Goal: Task Accomplishment & Management: Complete application form

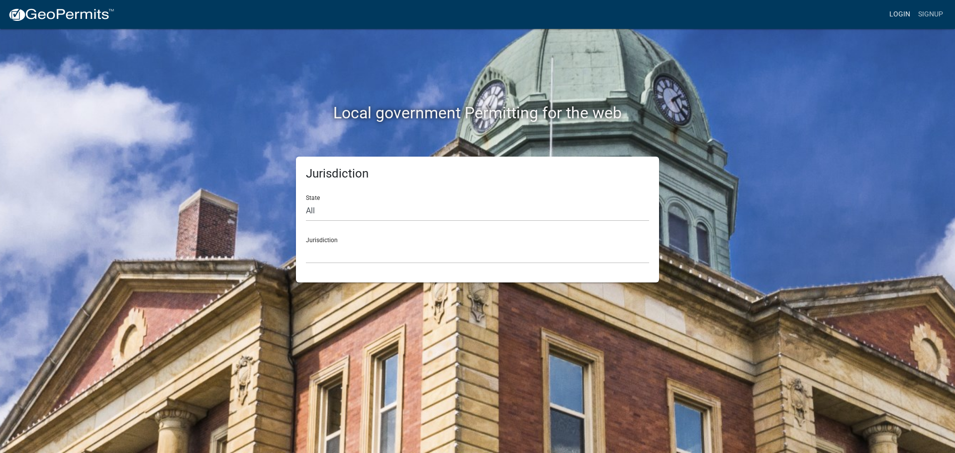
click at [907, 12] on link "Login" at bounding box center [899, 14] width 29 height 19
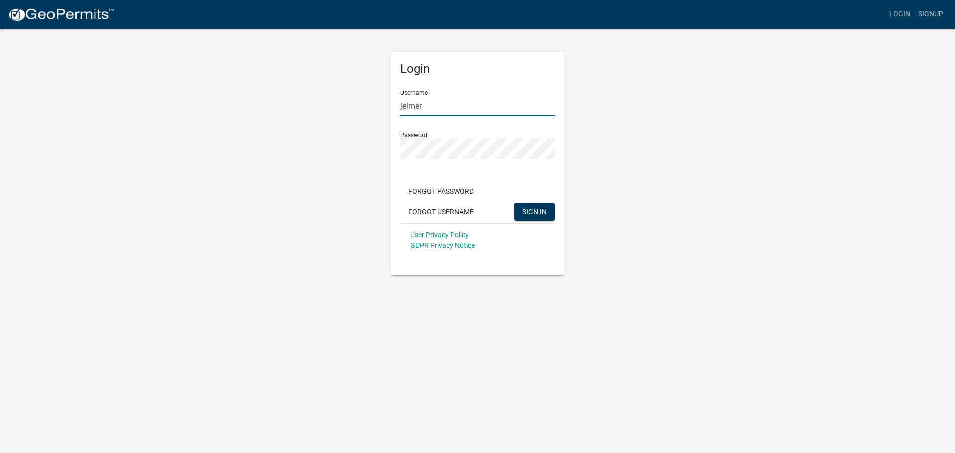
click at [499, 107] on input "jelmer" at bounding box center [477, 106] width 154 height 20
drag, startPoint x: 499, startPoint y: 107, endPoint x: 350, endPoint y: 107, distance: 149.7
click at [350, 107] on div "Login Username jelmer Password Forgot Password Forgot Username SIGN IN User Pri…" at bounding box center [477, 152] width 567 height 248
type input "tburelli"
click at [541, 221] on div "Forgot Password Forgot Username SIGN IN" at bounding box center [477, 203] width 154 height 41
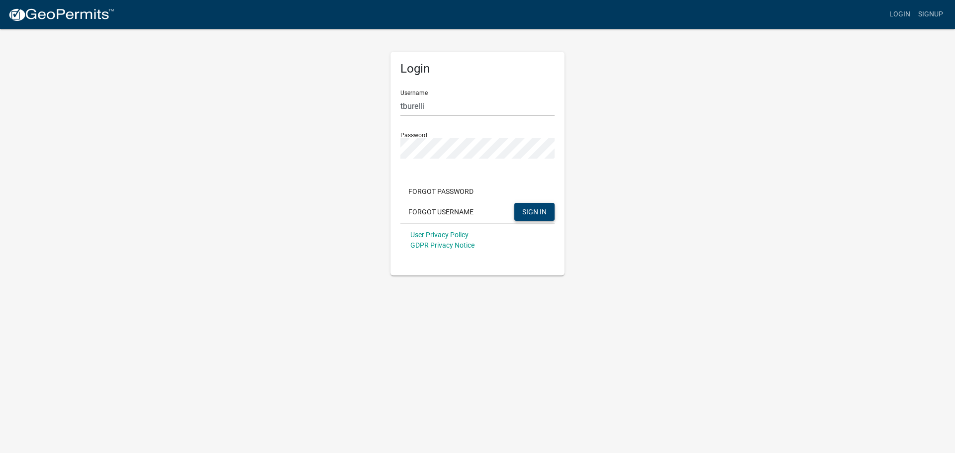
click at [541, 214] on span "SIGN IN" at bounding box center [534, 211] width 24 height 8
click at [288, 147] on div "Login Username tburelli Password Forgot Password Forgot Username SIGN IN User P…" at bounding box center [477, 152] width 567 height 248
click at [556, 260] on div "Login Username tburelli Password Forgot Password Forgot Username SIGN IN User P…" at bounding box center [477, 164] width 174 height 224
click at [549, 213] on button "SIGN IN" at bounding box center [534, 212] width 40 height 18
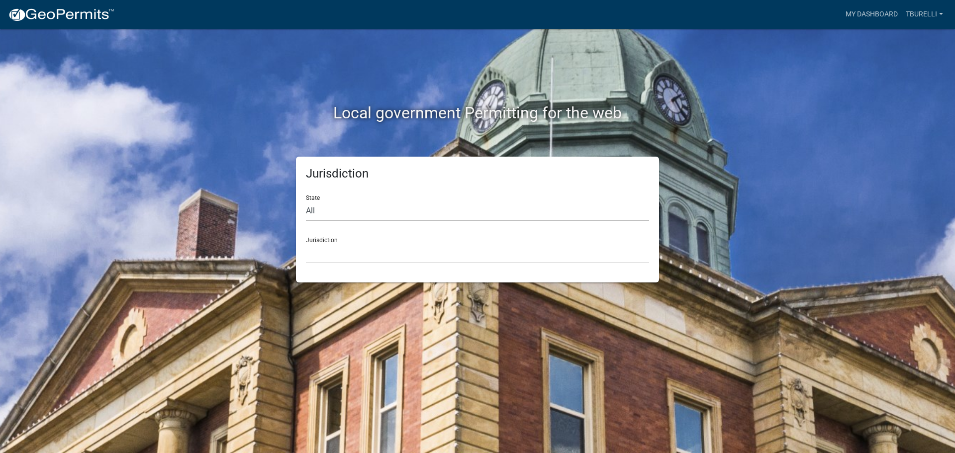
click at [742, 256] on div "Jurisdiction State All [US_STATE] [US_STATE] [US_STATE] [US_STATE] [US_STATE] […" at bounding box center [477, 220] width 567 height 126
click at [875, 13] on link "My Dashboard" at bounding box center [871, 14] width 60 height 19
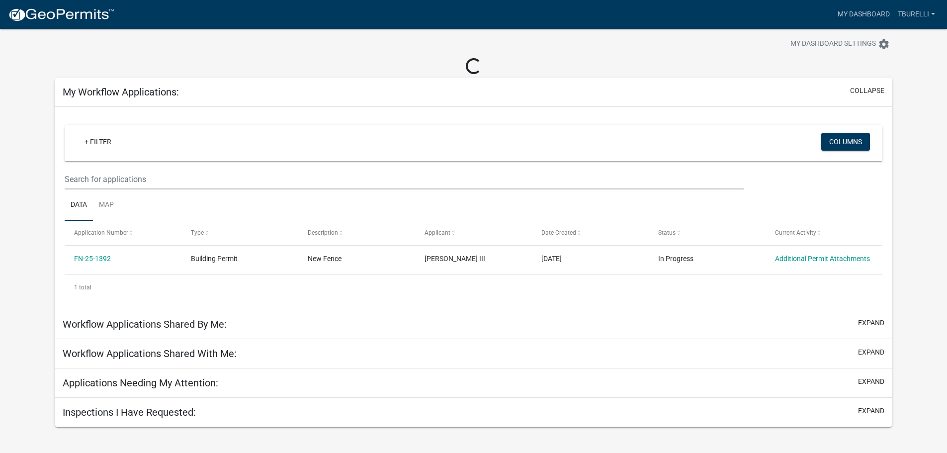
scroll to position [29, 0]
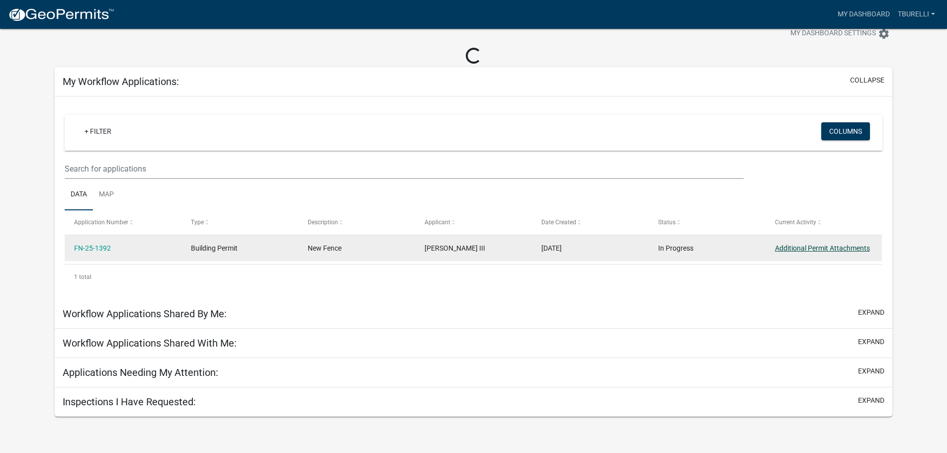
click at [809, 247] on link "Additional Permit Attachments" at bounding box center [822, 248] width 95 height 8
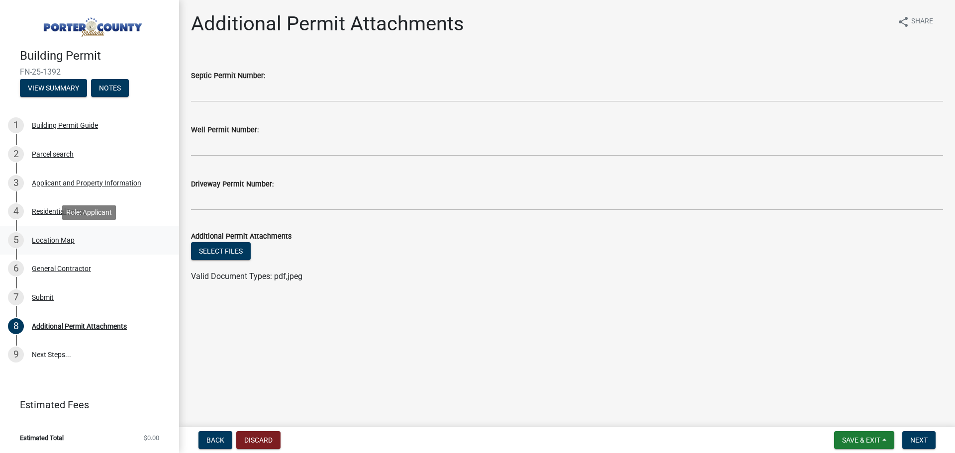
click at [54, 245] on div "5 Location Map" at bounding box center [85, 240] width 155 height 16
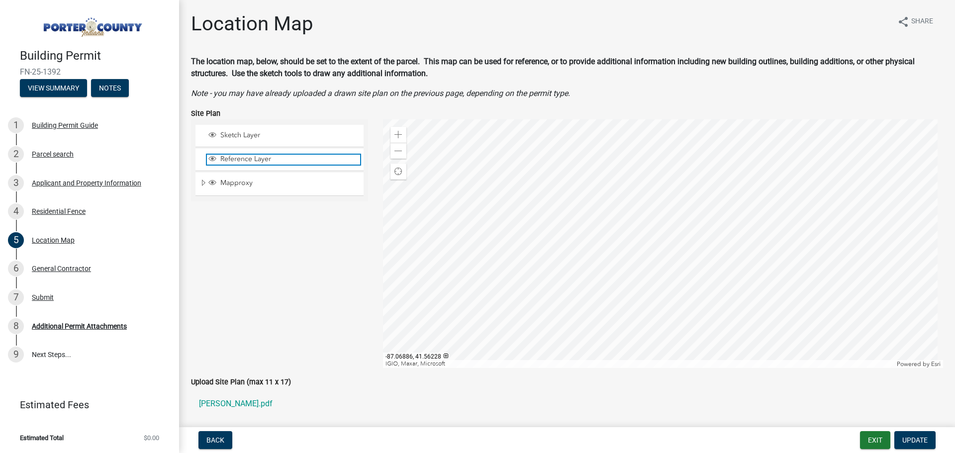
click at [233, 156] on span "Reference Layer" at bounding box center [289, 159] width 142 height 9
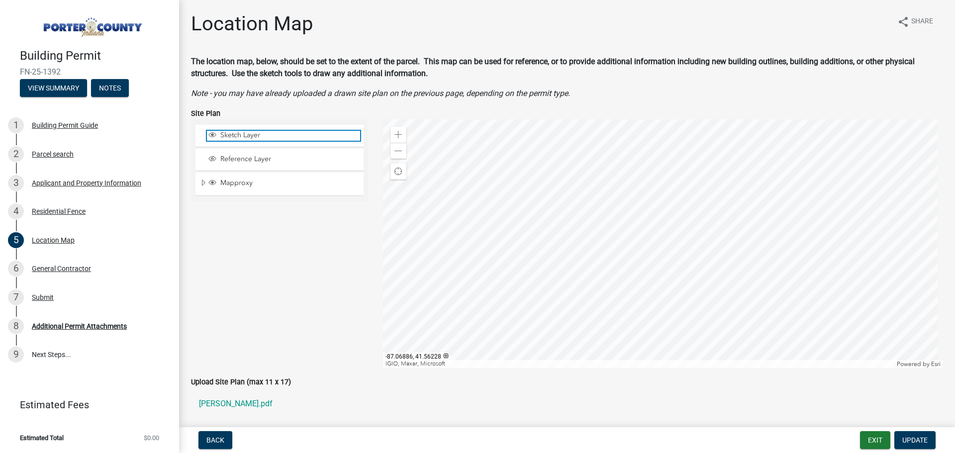
click at [227, 131] on span "Sketch Layer" at bounding box center [289, 135] width 142 height 9
click at [228, 132] on span "Sketch Layer" at bounding box center [289, 135] width 142 height 9
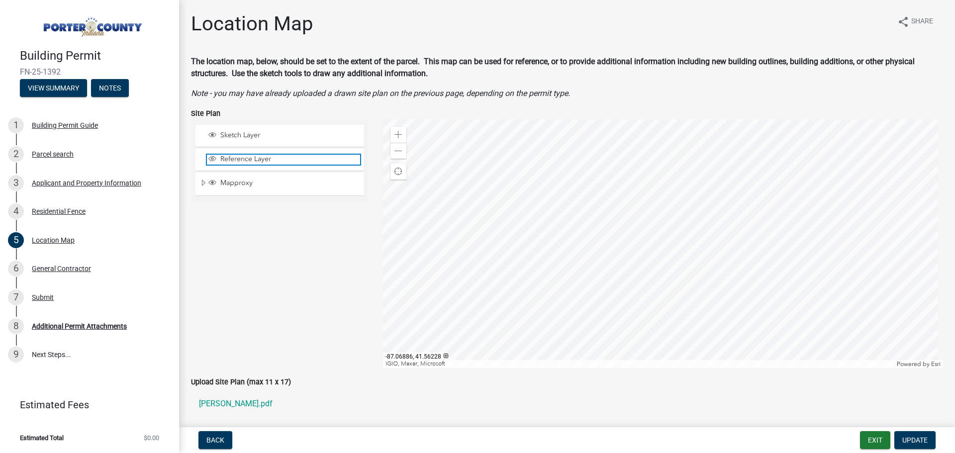
click at [226, 159] on span "Reference Layer" at bounding box center [289, 159] width 142 height 9
click at [915, 436] on span "Update" at bounding box center [914, 440] width 25 height 8
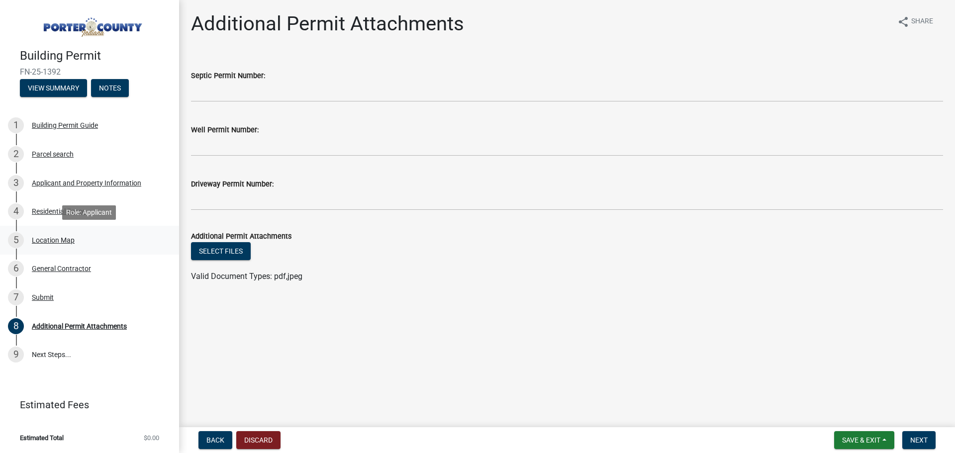
click at [49, 240] on div "Location Map" at bounding box center [53, 240] width 43 height 7
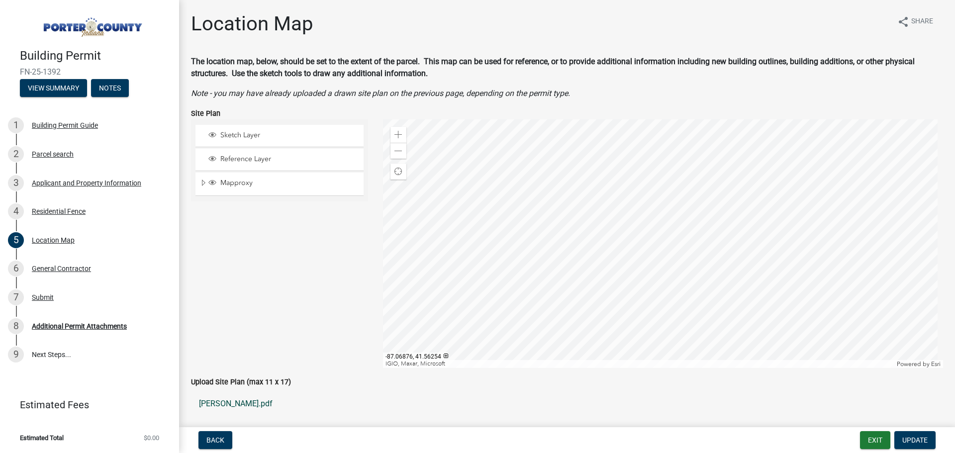
click at [239, 404] on link "[PERSON_NAME].pdf" at bounding box center [567, 404] width 752 height 24
click at [659, 190] on div at bounding box center [663, 243] width 560 height 249
click at [677, 197] on div at bounding box center [663, 243] width 560 height 249
click at [394, 132] on span at bounding box center [398, 135] width 8 height 8
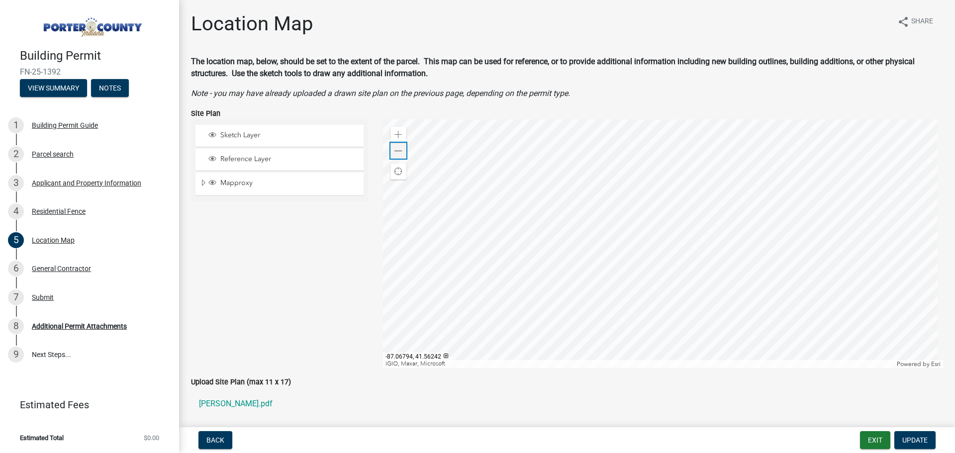
click at [400, 154] on div "Zoom out" at bounding box center [398, 151] width 16 height 16
click at [222, 438] on span "Back" at bounding box center [215, 440] width 18 height 8
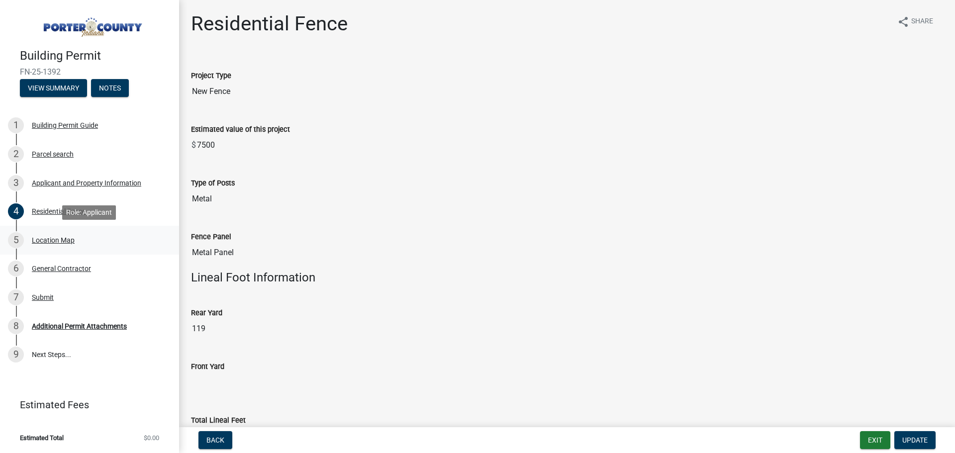
click at [65, 242] on div "Location Map" at bounding box center [53, 240] width 43 height 7
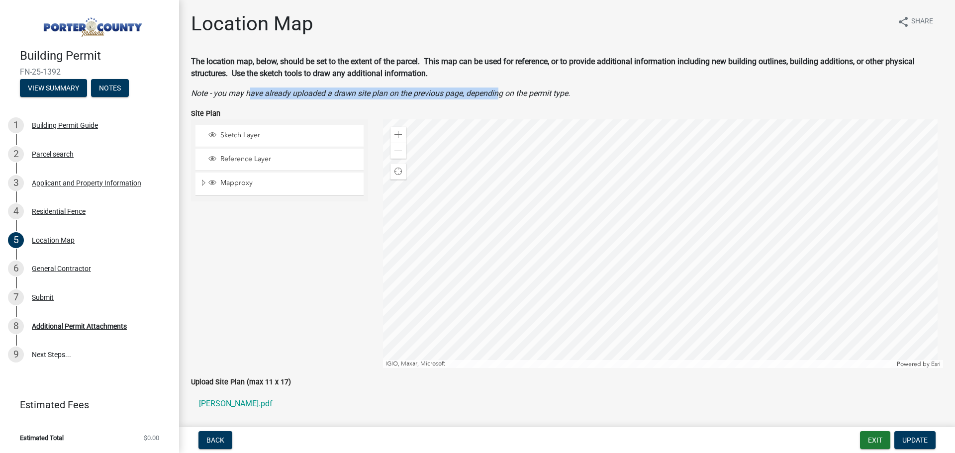
drag, startPoint x: 249, startPoint y: 93, endPoint x: 501, endPoint y: 93, distance: 252.1
click at [501, 93] on icon "Note - you may have already uploaded a drawn site plan on the previous page, de…" at bounding box center [380, 93] width 379 height 9
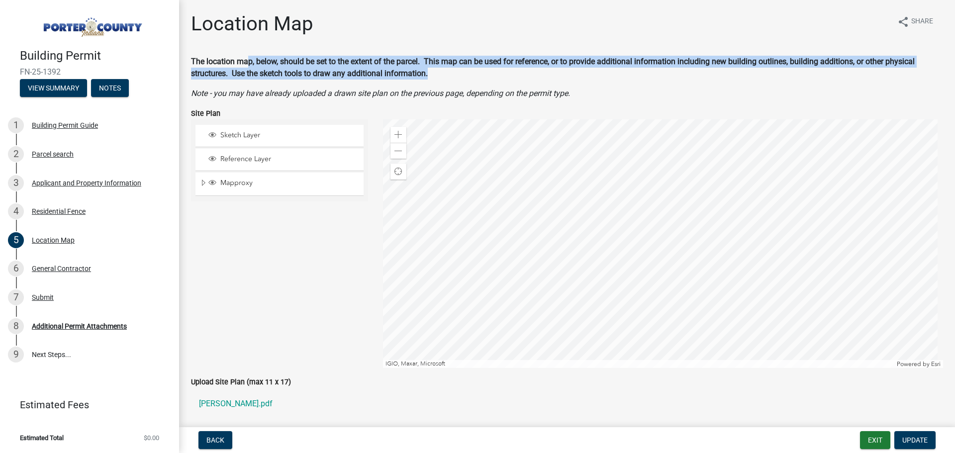
drag, startPoint x: 250, startPoint y: 60, endPoint x: 815, endPoint y: 70, distance: 565.0
click at [815, 70] on p "The location map, below, should be set to the extent of the parcel. This map ca…" at bounding box center [567, 68] width 752 height 24
click at [247, 135] on span "Sketch Layer" at bounding box center [289, 135] width 142 height 9
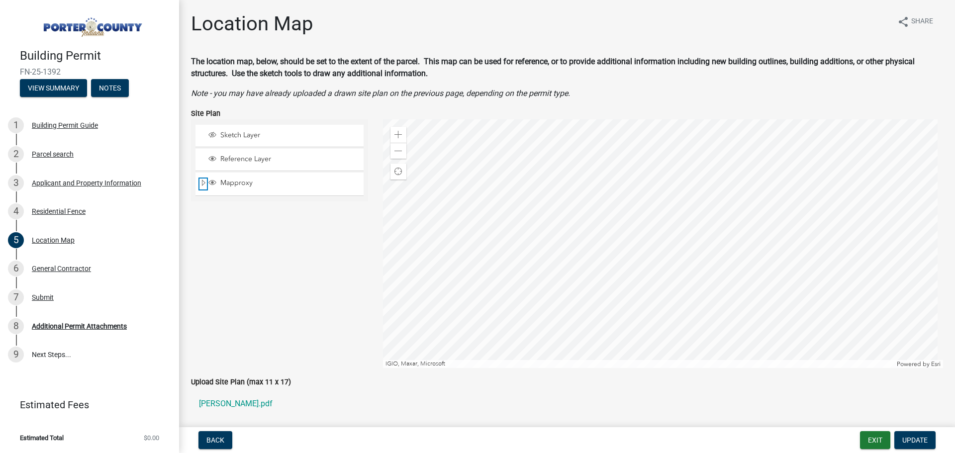
click at [205, 185] on span "Expand" at bounding box center [203, 183] width 8 height 9
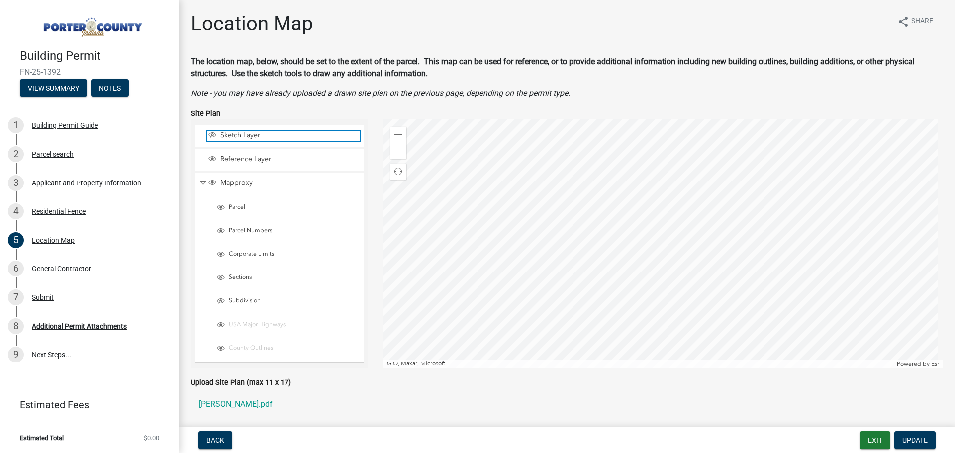
click at [214, 137] on span "Layer List" at bounding box center [212, 135] width 8 height 8
click at [646, 210] on div at bounding box center [663, 243] width 560 height 249
click at [628, 207] on div at bounding box center [663, 243] width 560 height 249
click at [647, 207] on div at bounding box center [663, 243] width 560 height 249
click at [687, 209] on div at bounding box center [663, 243] width 560 height 249
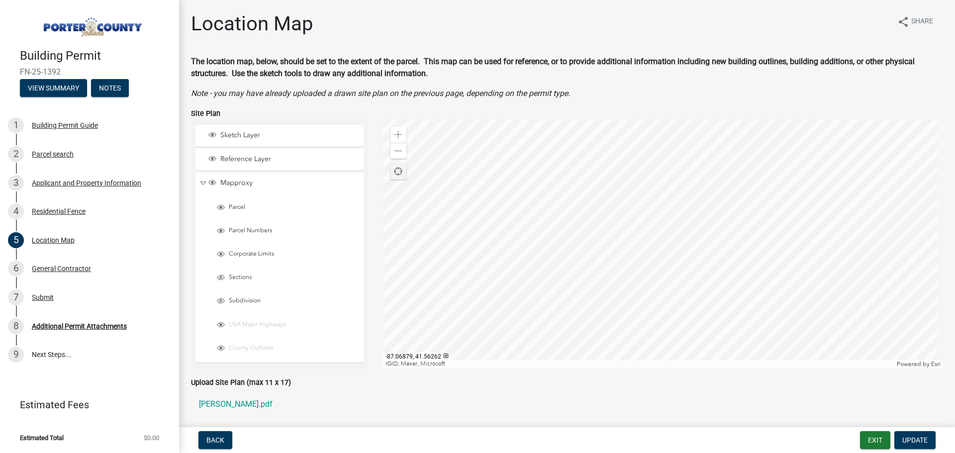
click at [397, 172] on span "Find my location" at bounding box center [398, 172] width 8 height 8
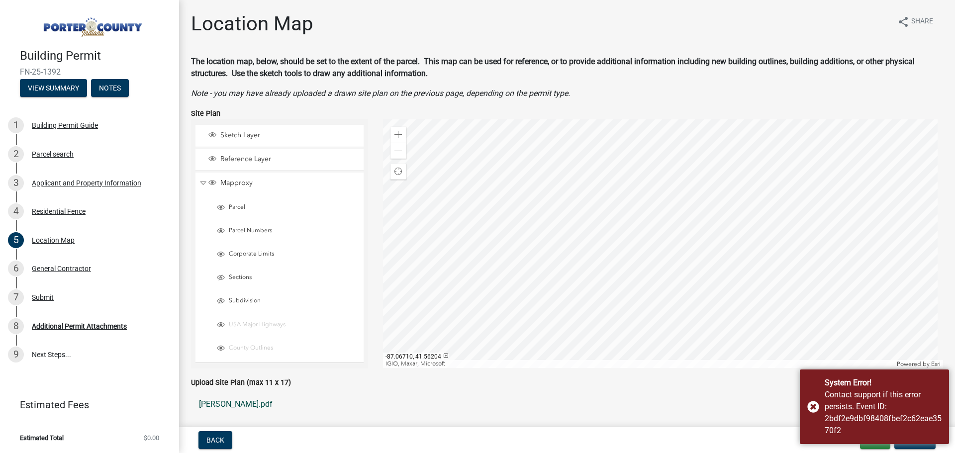
click at [688, 396] on link "[PERSON_NAME].pdf" at bounding box center [567, 404] width 752 height 24
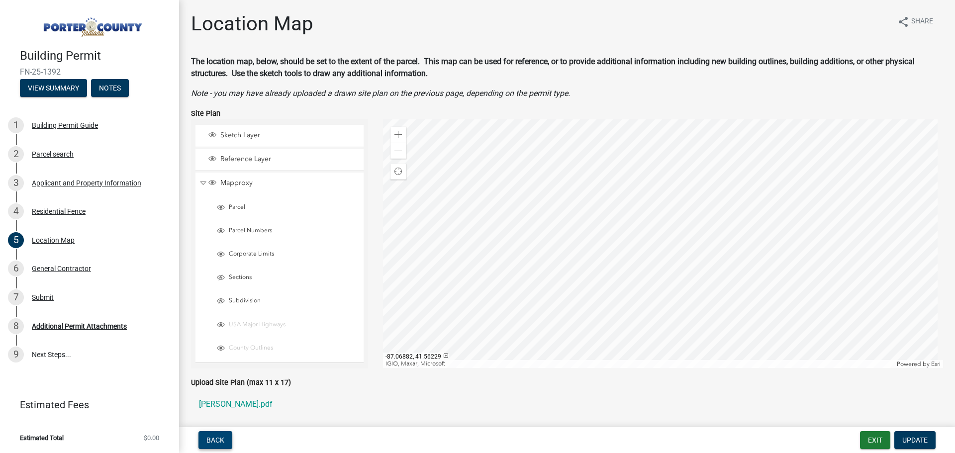
click at [213, 435] on button "Back" at bounding box center [215, 440] width 34 height 18
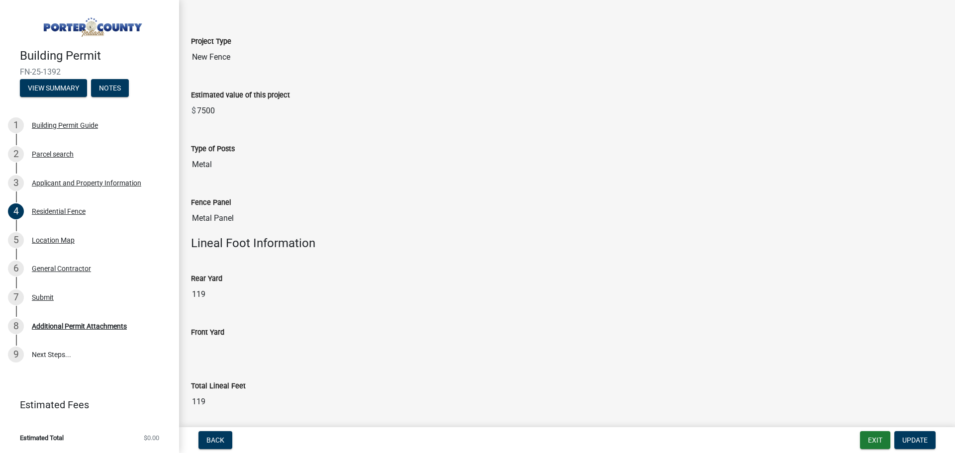
scroll to position [99, 0]
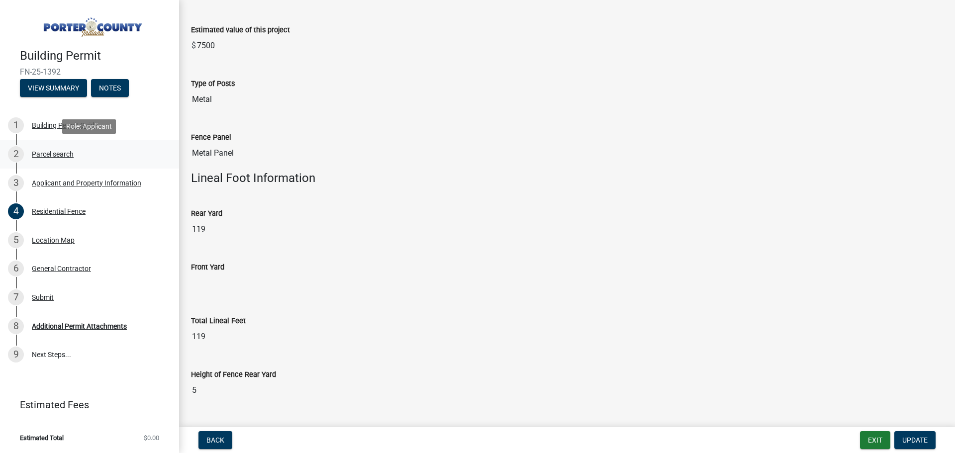
click at [58, 159] on div "2 Parcel search" at bounding box center [85, 154] width 155 height 16
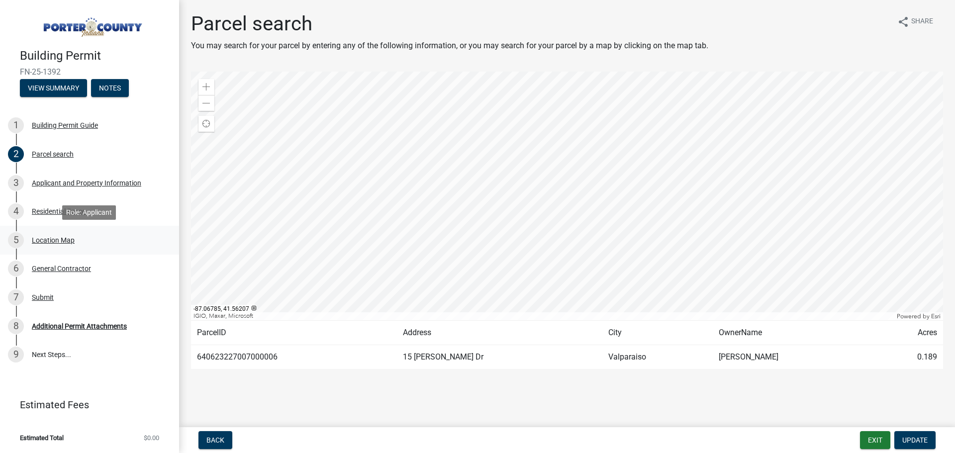
click at [47, 237] on div "Location Map" at bounding box center [53, 240] width 43 height 7
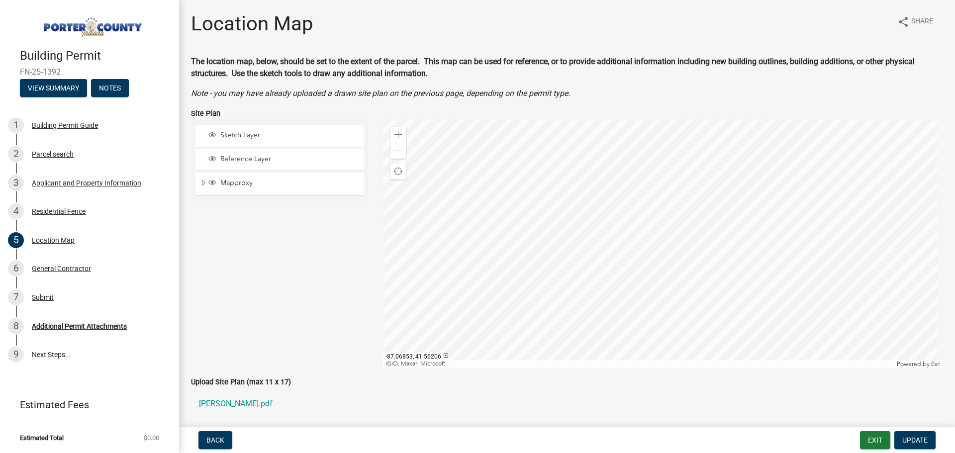
drag, startPoint x: 241, startPoint y: 404, endPoint x: 214, endPoint y: 351, distance: 59.2
click at [214, 351] on div "Sketch Layer Reference Layer Mapproxy Parcel Parcel Numbers Corporate Limits Se…" at bounding box center [280, 243] width 192 height 249
click at [920, 444] on span "Update" at bounding box center [914, 440] width 25 height 8
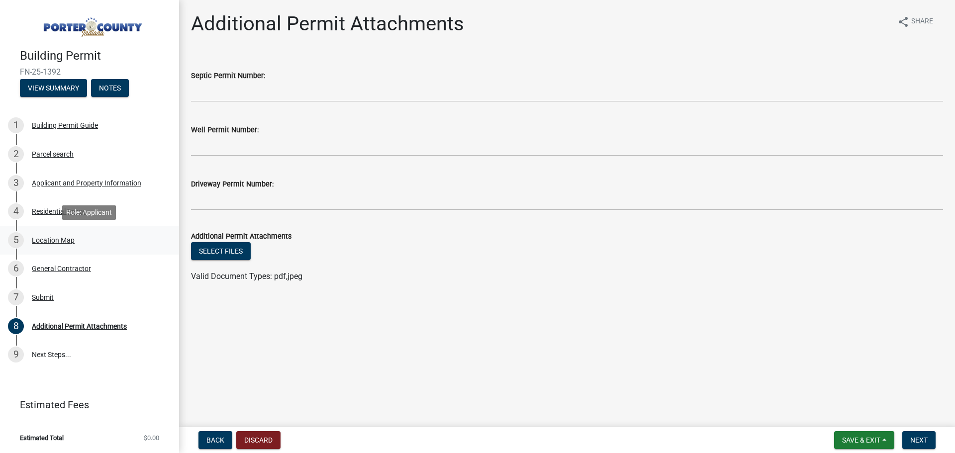
click at [55, 238] on div "Location Map" at bounding box center [53, 240] width 43 height 7
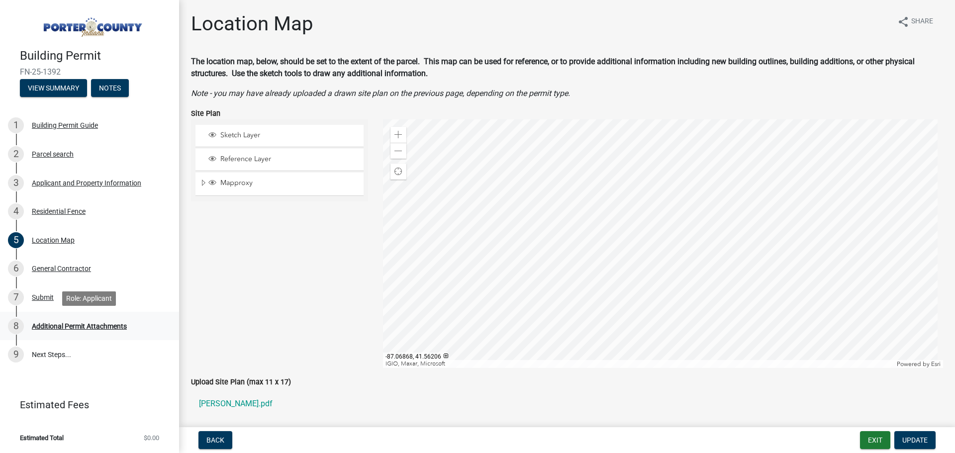
click at [87, 328] on div "Additional Permit Attachments" at bounding box center [79, 326] width 95 height 7
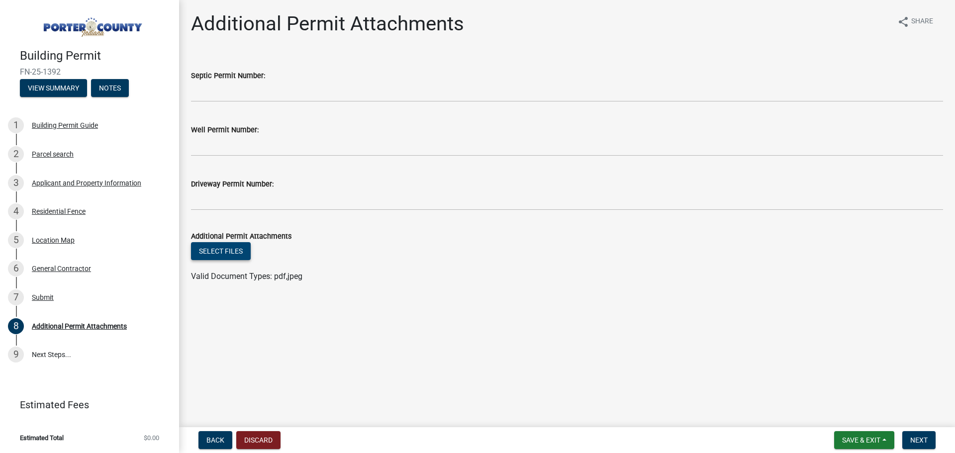
click at [239, 253] on button "Select files" at bounding box center [221, 251] width 60 height 18
click at [58, 237] on div "Location Map" at bounding box center [53, 240] width 43 height 7
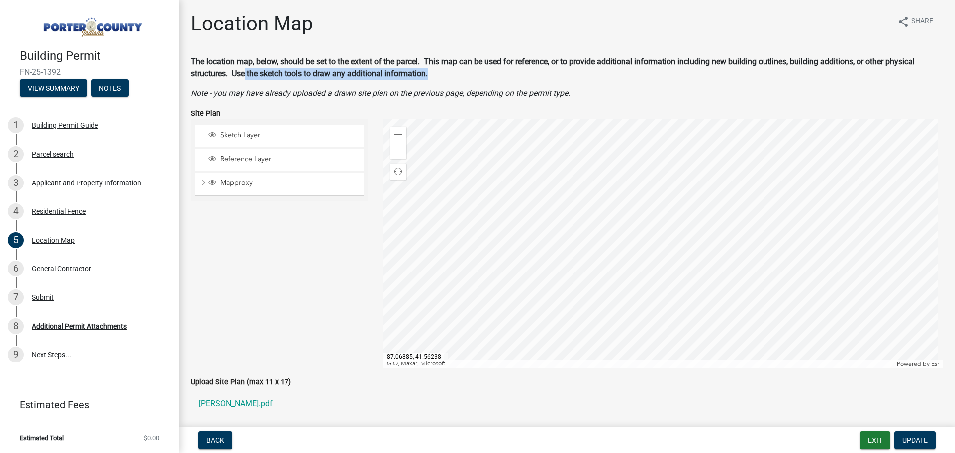
drag, startPoint x: 245, startPoint y: 75, endPoint x: 452, endPoint y: 77, distance: 206.4
click at [452, 77] on p "The location map, below, should be set to the extent of the parcel. This map ca…" at bounding box center [567, 68] width 752 height 24
click at [468, 79] on p "The location map, below, should be set to the extent of the parcel. This map ca…" at bounding box center [567, 68] width 752 height 24
click at [637, 191] on div at bounding box center [663, 243] width 560 height 249
click at [697, 204] on div at bounding box center [663, 243] width 560 height 249
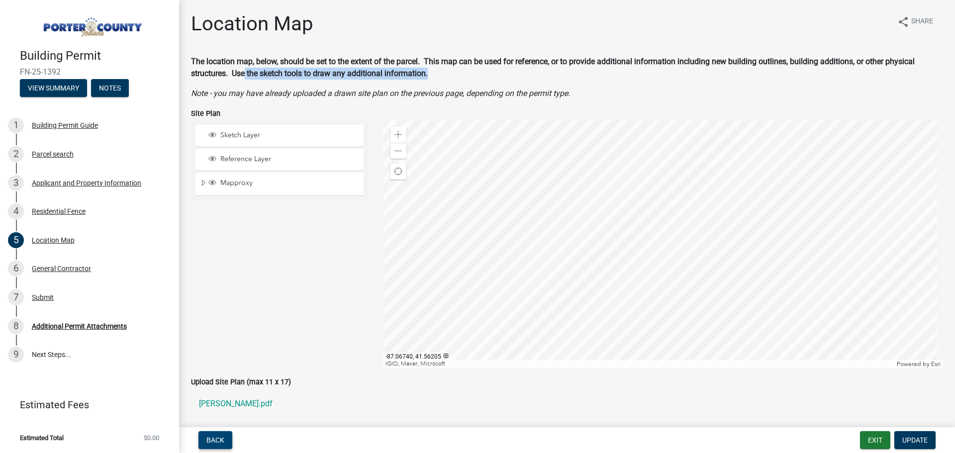
click at [227, 438] on button "Back" at bounding box center [215, 440] width 34 height 18
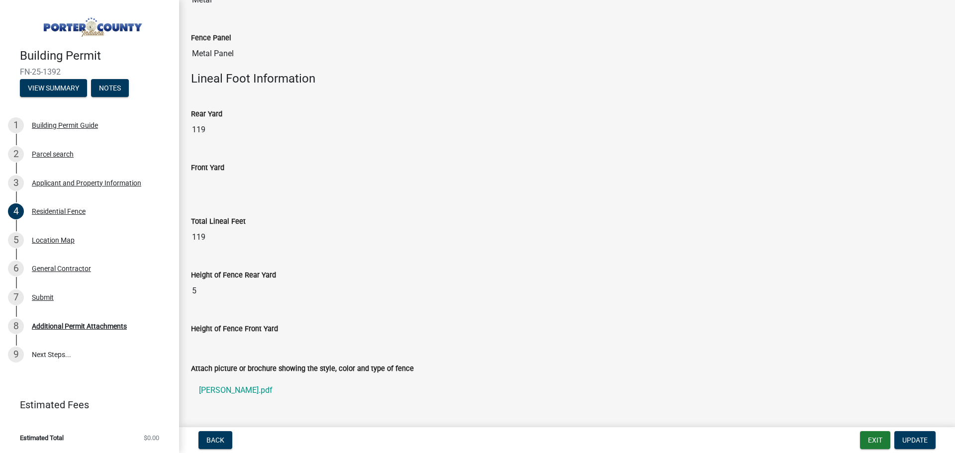
scroll to position [229, 0]
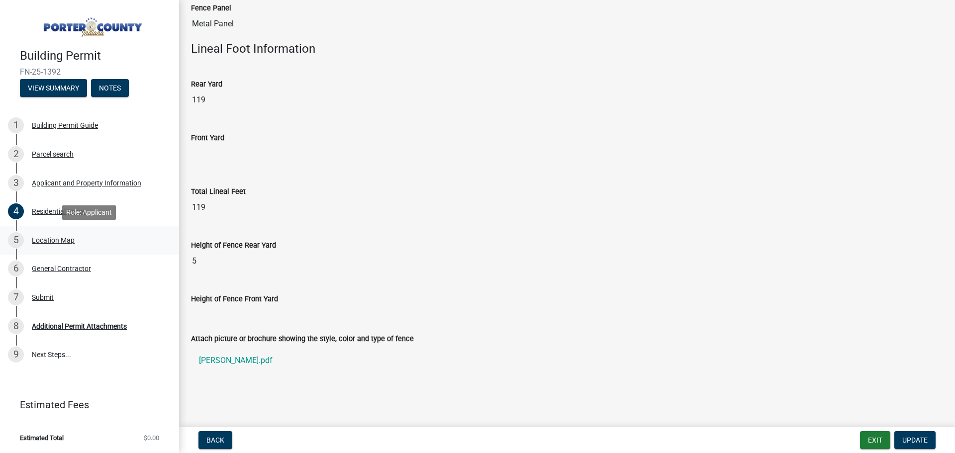
click at [59, 248] on link "5 Location Map" at bounding box center [89, 240] width 179 height 29
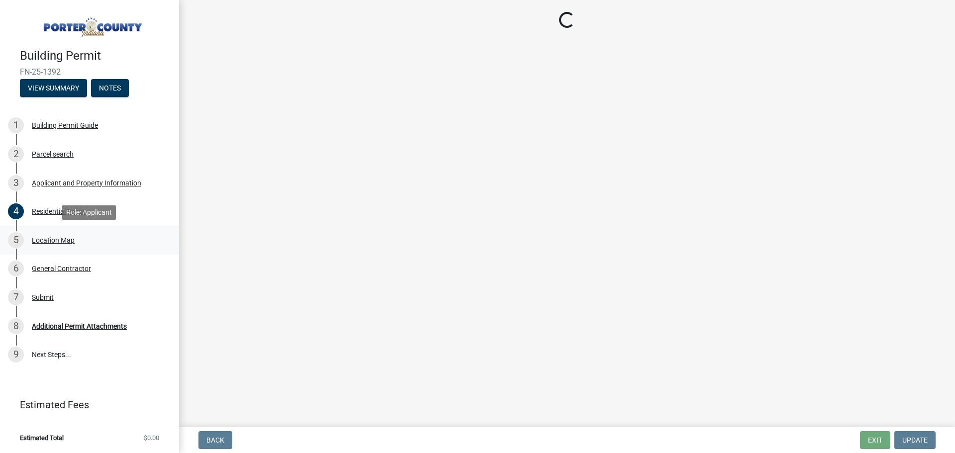
scroll to position [0, 0]
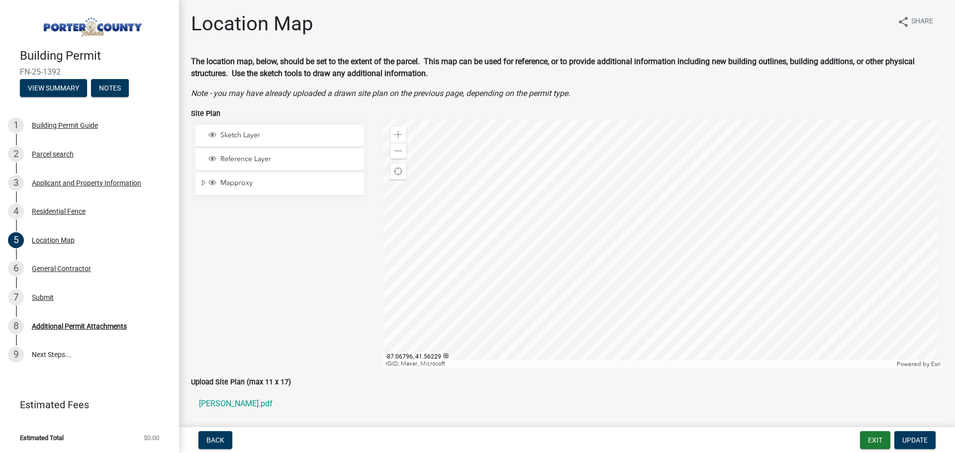
click at [606, 270] on div at bounding box center [663, 243] width 560 height 249
click at [568, 283] on div at bounding box center [663, 243] width 560 height 249
click at [645, 264] on div at bounding box center [663, 243] width 560 height 249
click at [651, 256] on div at bounding box center [663, 243] width 560 height 249
click at [602, 266] on div at bounding box center [663, 243] width 560 height 249
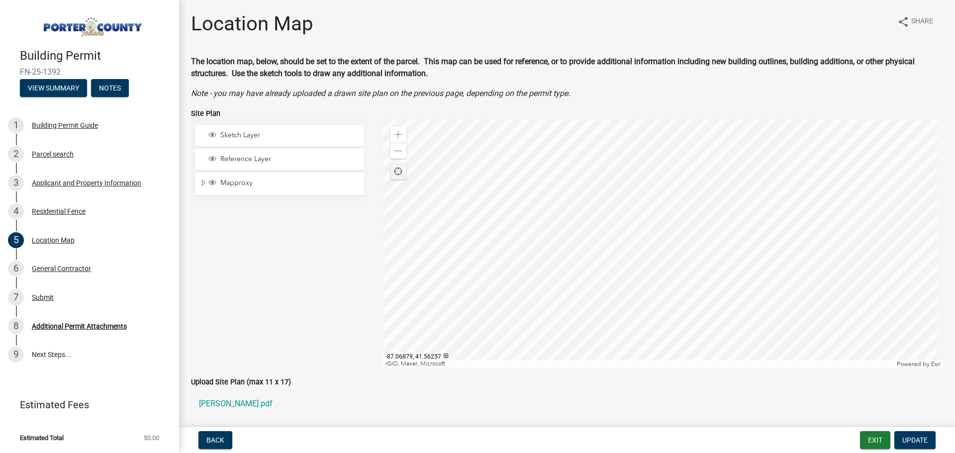
click at [390, 174] on div "Find my location" at bounding box center [398, 172] width 16 height 16
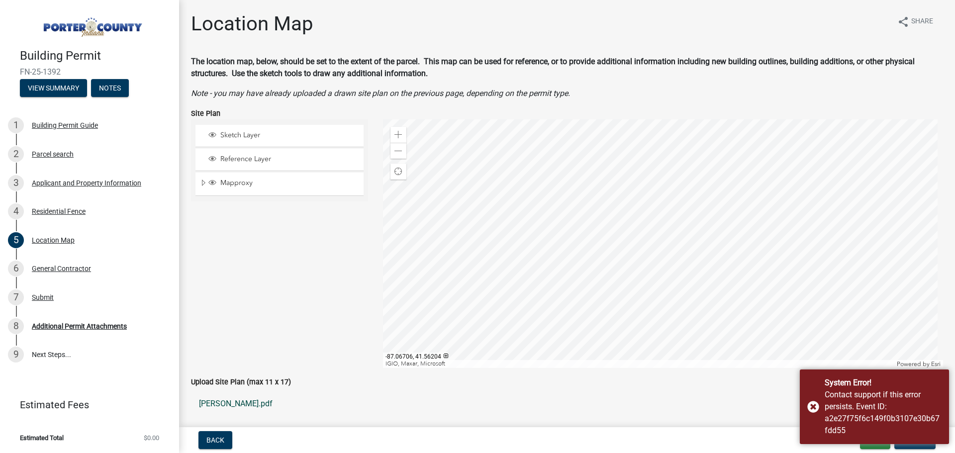
click at [713, 403] on link "[PERSON_NAME].pdf" at bounding box center [567, 404] width 752 height 24
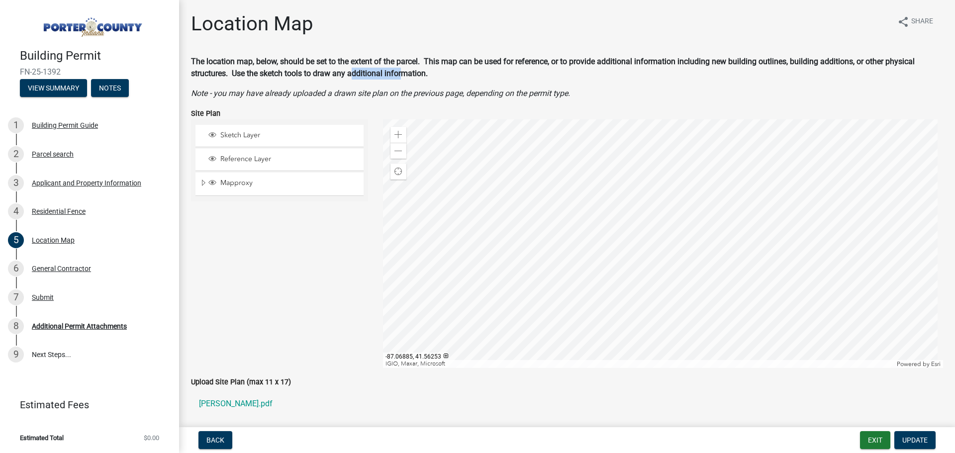
drag, startPoint x: 353, startPoint y: 71, endPoint x: 401, endPoint y: 71, distance: 48.7
click at [401, 71] on strong "The location map, below, should be set to the extent of the parcel. This map ca…" at bounding box center [553, 67] width 724 height 21
click at [436, 75] on p "The location map, below, should be set to the extent of the parcel. This map ca…" at bounding box center [567, 68] width 752 height 24
drag, startPoint x: 230, startPoint y: 379, endPoint x: 262, endPoint y: 381, distance: 31.9
click at [262, 381] on label "Upload Site Plan (max 11 x 17)" at bounding box center [241, 382] width 100 height 7
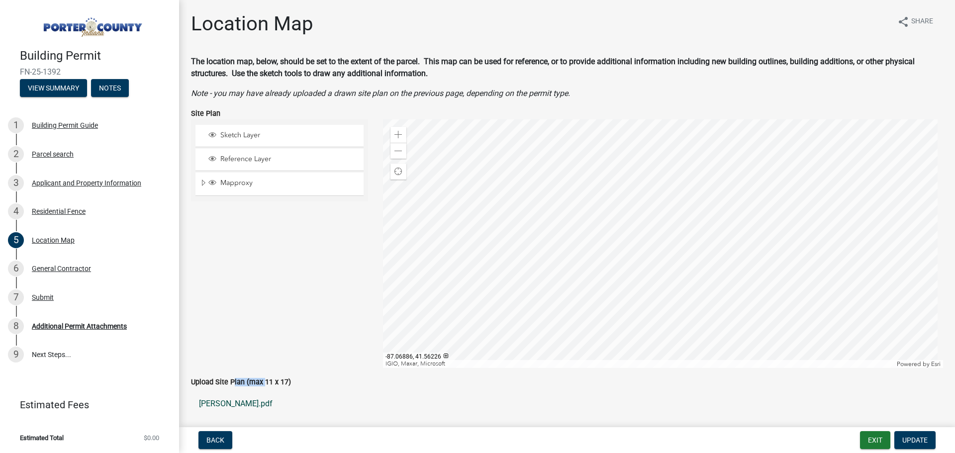
click at [238, 401] on link "[PERSON_NAME].pdf" at bounding box center [567, 404] width 752 height 24
click at [273, 161] on span "Reference Layer" at bounding box center [289, 159] width 142 height 9
click at [214, 158] on span "Layer List" at bounding box center [212, 159] width 8 height 8
click at [230, 137] on span "Sketch Layer" at bounding box center [289, 135] width 142 height 9
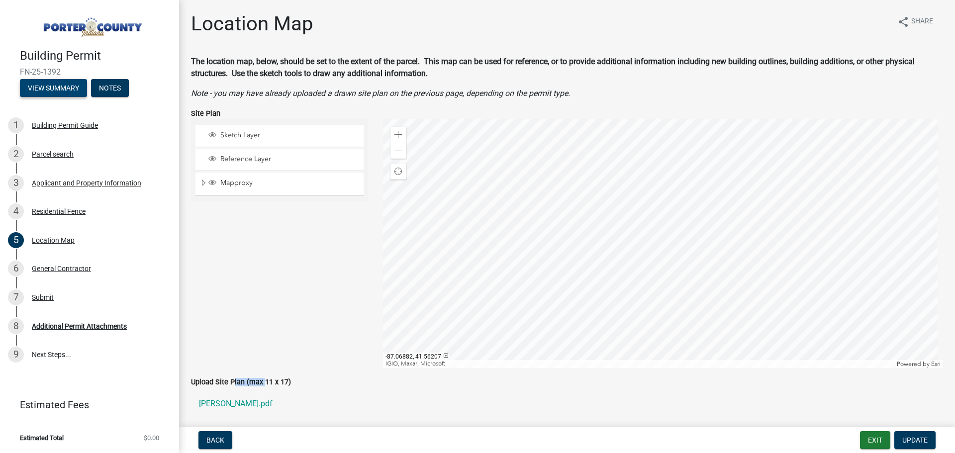
click at [54, 92] on button "View Summary" at bounding box center [53, 88] width 67 height 18
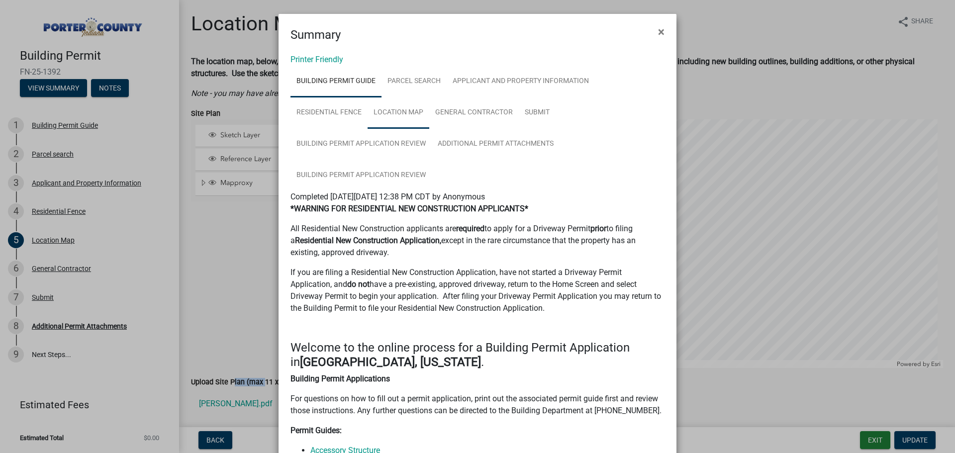
click at [409, 102] on link "Location Map" at bounding box center [399, 113] width 62 height 32
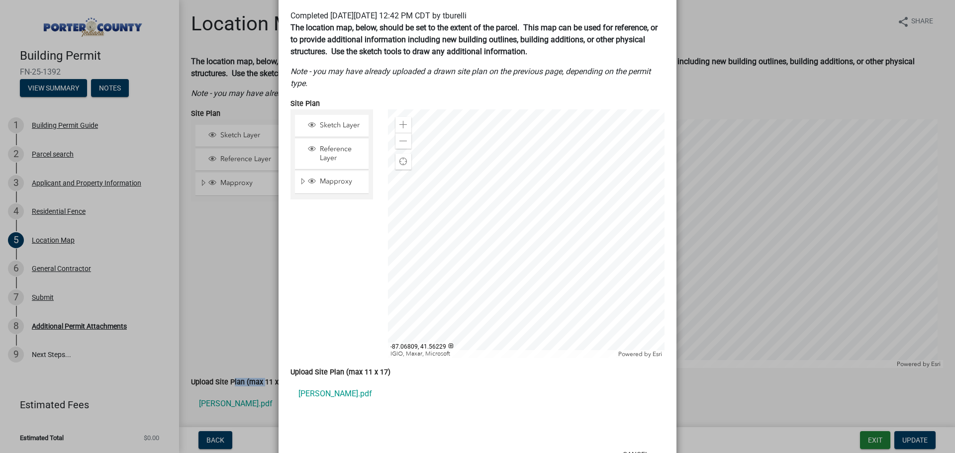
scroll to position [121, 0]
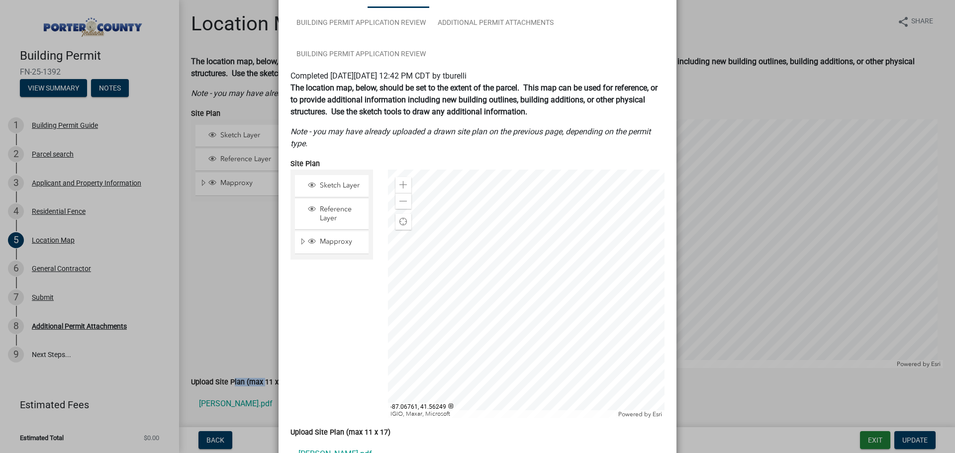
click at [560, 254] on div at bounding box center [526, 294] width 277 height 249
click at [545, 258] on div at bounding box center [526, 294] width 277 height 249
click at [326, 215] on span "Reference Layer" at bounding box center [341, 214] width 48 height 18
click at [326, 187] on span "Sketch Layer" at bounding box center [341, 185] width 48 height 9
click at [324, 216] on span "Reference Layer" at bounding box center [341, 214] width 48 height 18
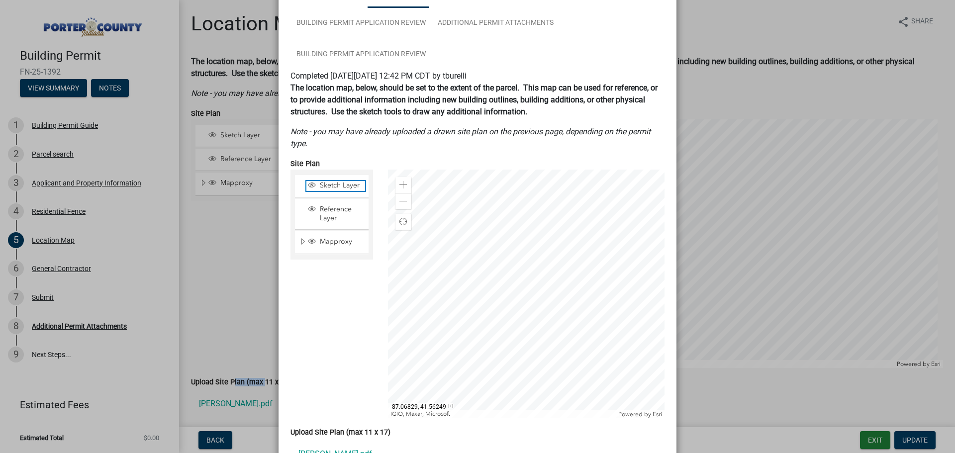
click at [326, 188] on span "Sketch Layer" at bounding box center [341, 185] width 48 height 9
click at [61, 212] on ngb-modal-window "Summary × Printer Friendly Building Permit Guide Parcel search Applicant and Pr…" at bounding box center [477, 226] width 955 height 453
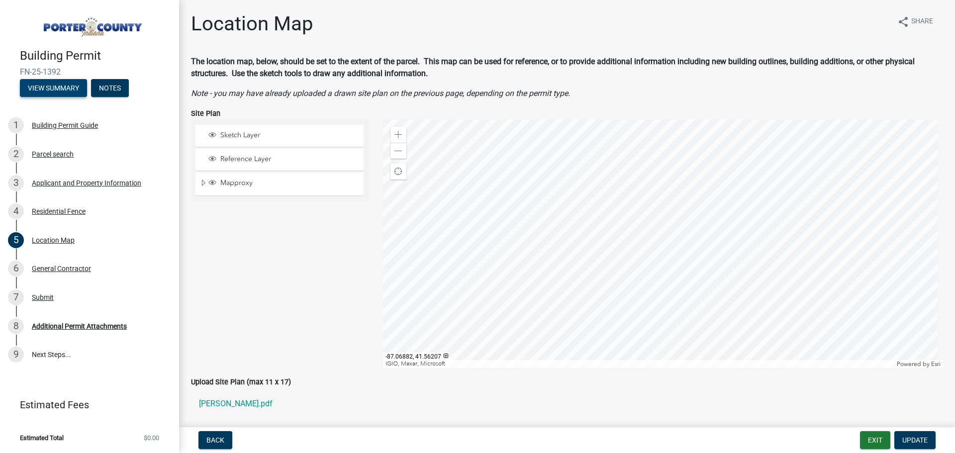
click at [71, 90] on button "View Summary" at bounding box center [53, 88] width 67 height 18
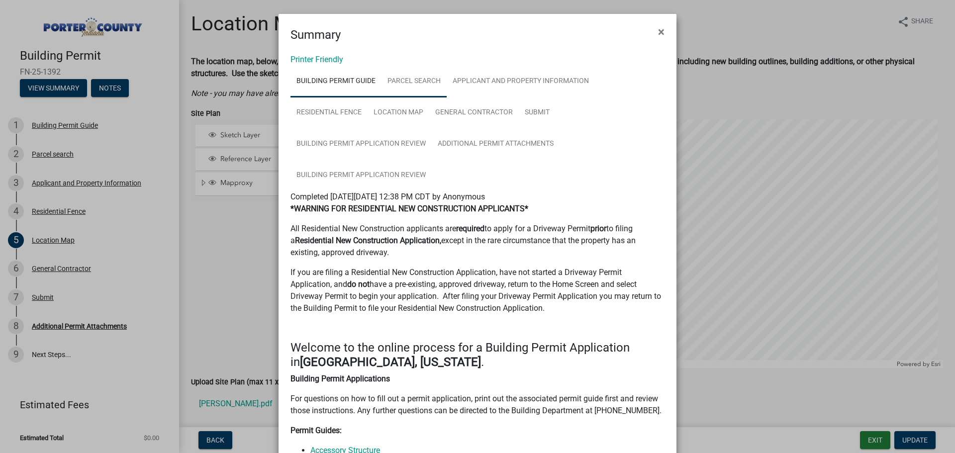
click at [402, 82] on link "Parcel search" at bounding box center [413, 82] width 65 height 32
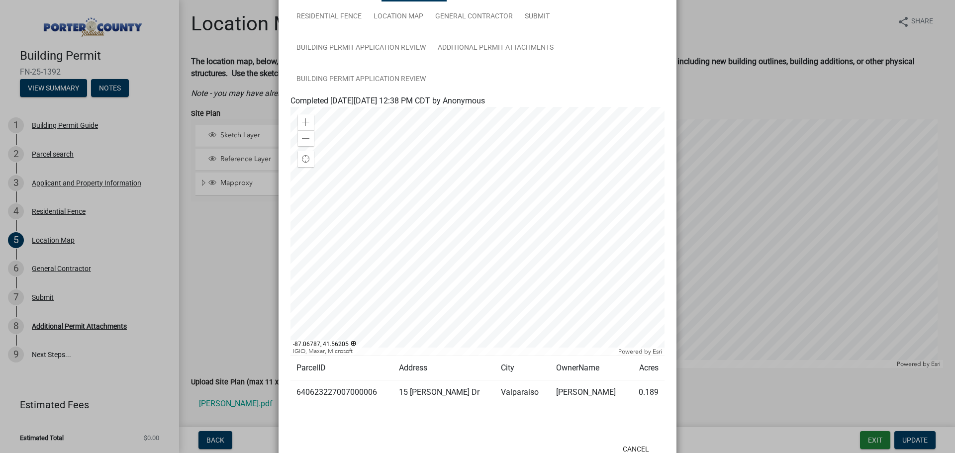
scroll to position [80, 0]
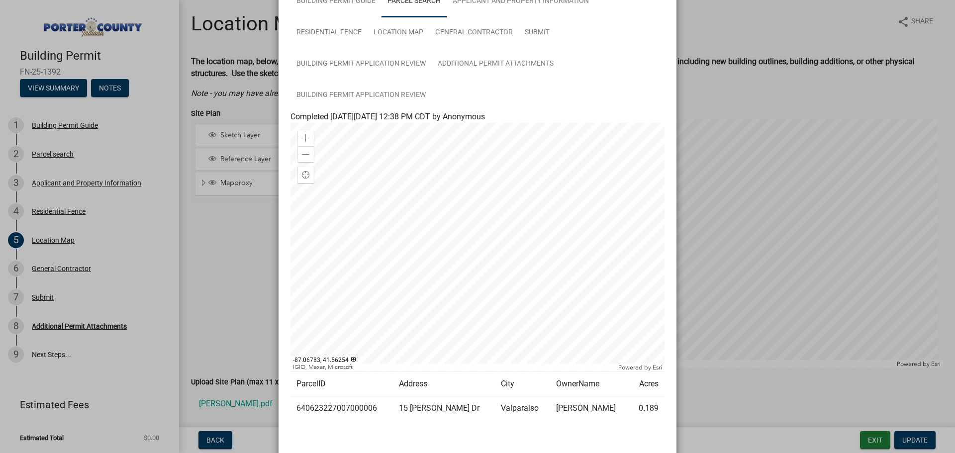
click at [456, 190] on div at bounding box center [477, 247] width 374 height 249
click at [510, 199] on div at bounding box center [477, 247] width 374 height 249
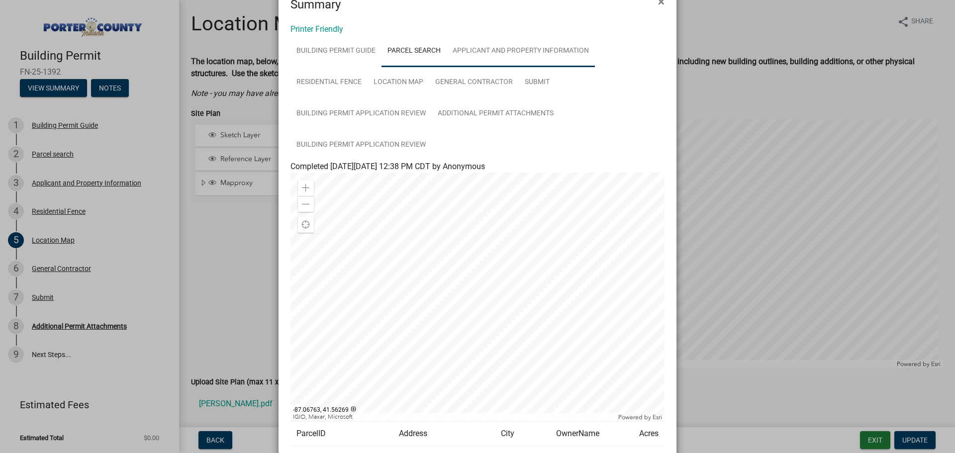
click at [494, 42] on link "Applicant and Property Information" at bounding box center [521, 51] width 148 height 32
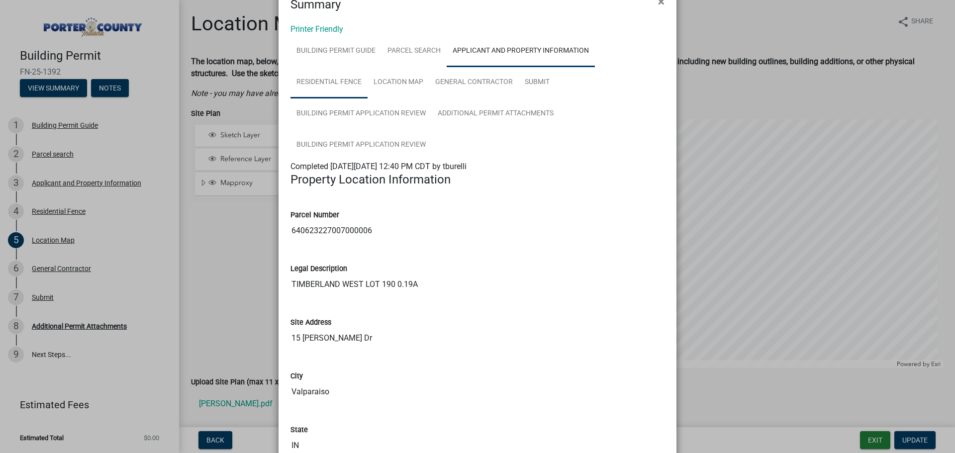
click at [329, 86] on link "Residential Fence" at bounding box center [328, 83] width 77 height 32
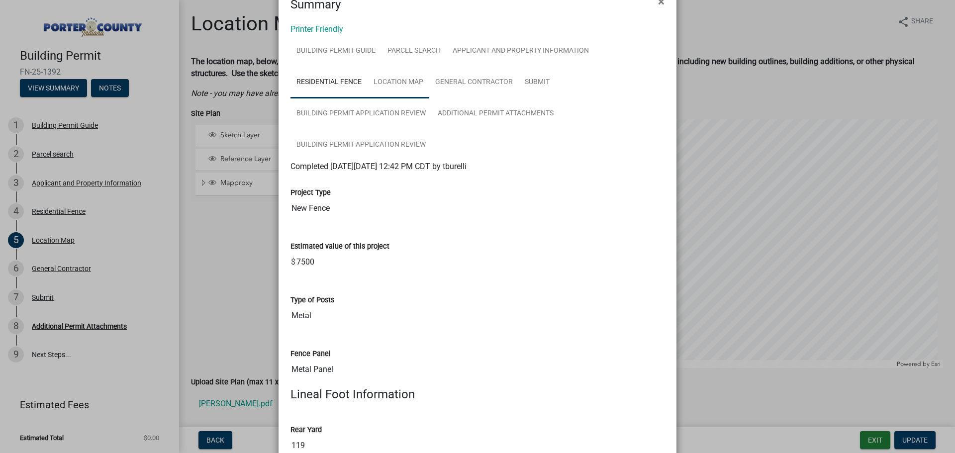
click at [377, 87] on link "Location Map" at bounding box center [399, 83] width 62 height 32
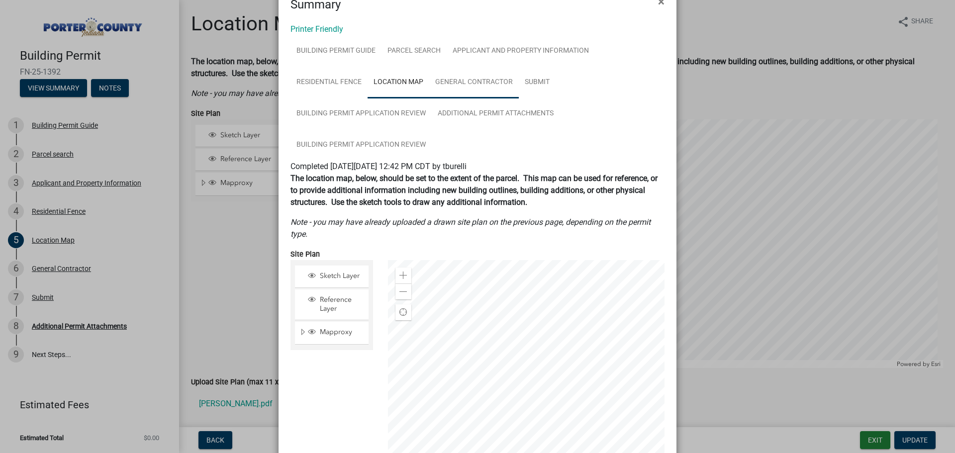
click at [455, 87] on link "General Contractor" at bounding box center [474, 83] width 90 height 32
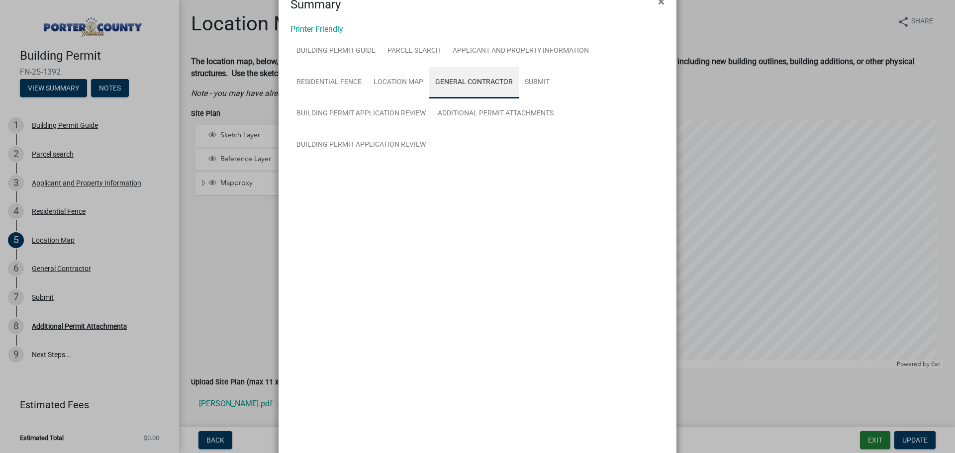
scroll to position [0, 0]
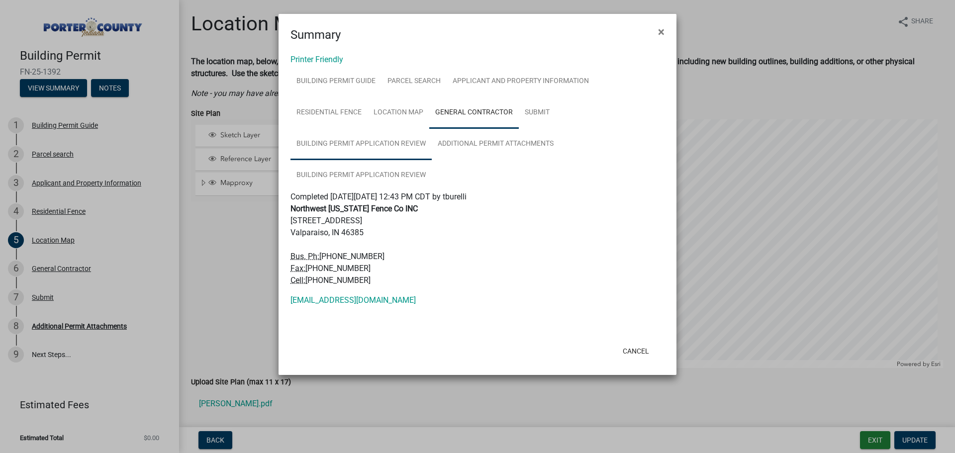
click at [371, 148] on link "Building Permit Application Review" at bounding box center [360, 144] width 141 height 32
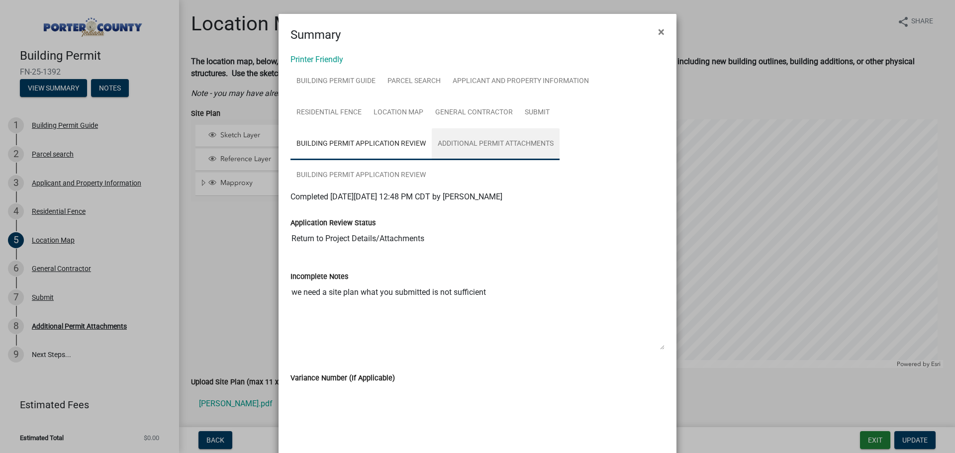
click at [475, 146] on link "Additional Permit Attachments" at bounding box center [496, 144] width 128 height 32
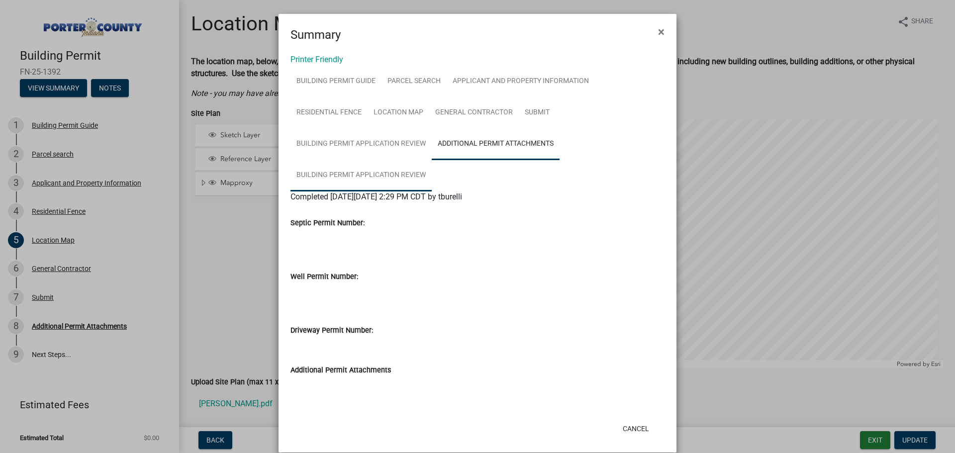
click at [355, 169] on link "Building Permit Application Review" at bounding box center [360, 176] width 141 height 32
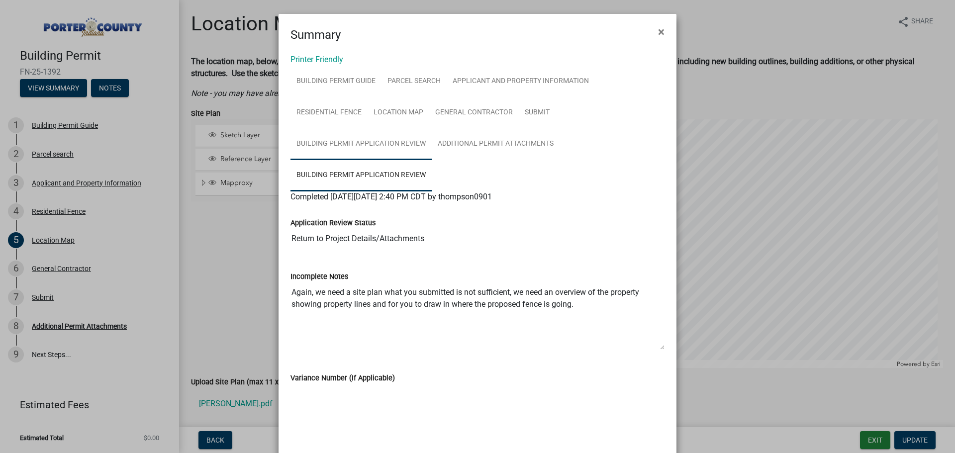
click at [363, 148] on link "Building Permit Application Review" at bounding box center [360, 144] width 141 height 32
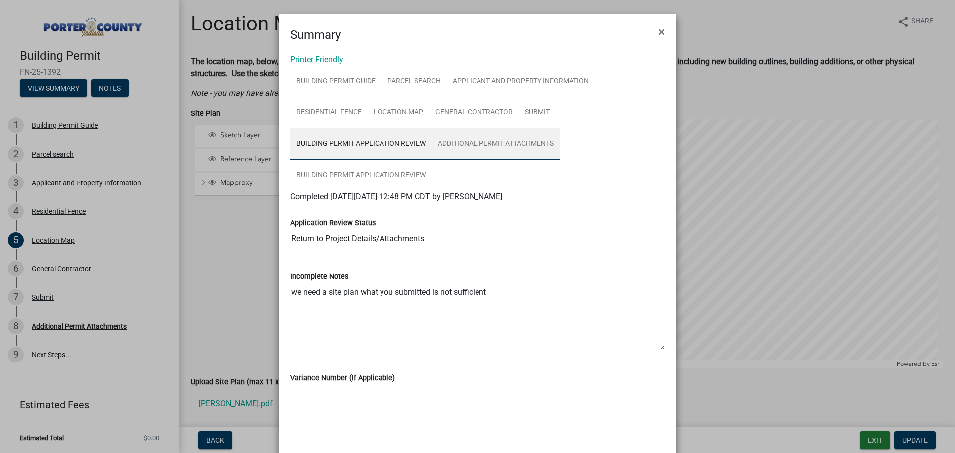
click at [497, 149] on link "Additional Permit Attachments" at bounding box center [496, 144] width 128 height 32
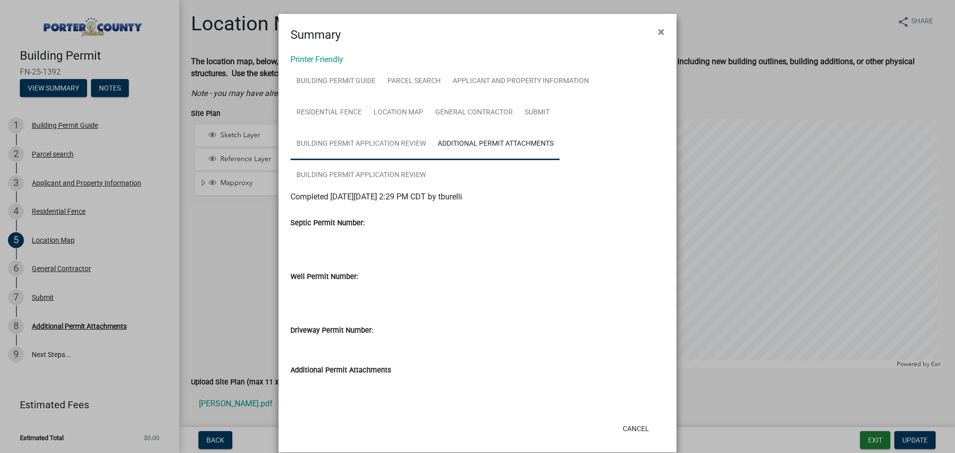
click at [375, 139] on link "Building Permit Application Review" at bounding box center [360, 144] width 141 height 32
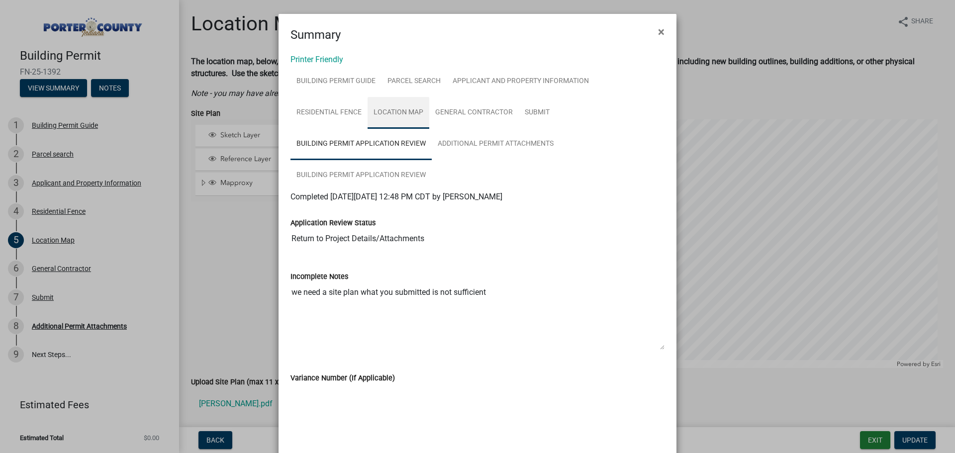
click at [380, 114] on link "Location Map" at bounding box center [399, 113] width 62 height 32
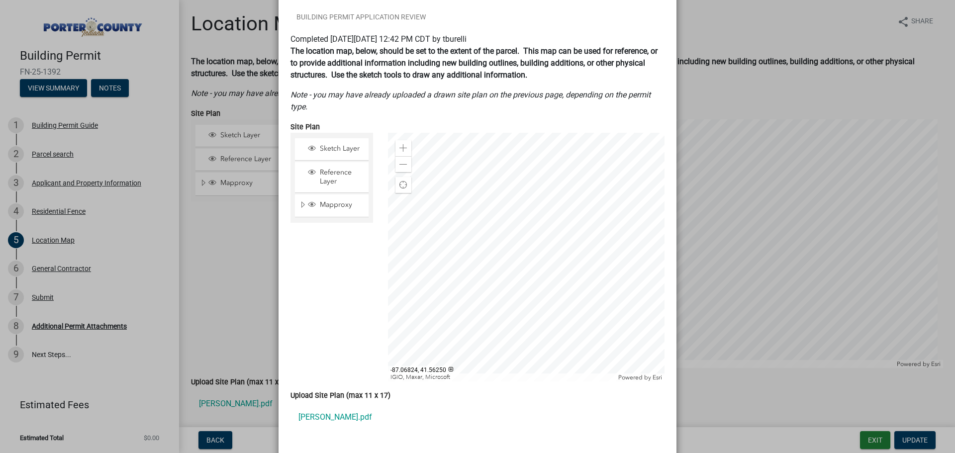
scroll to position [199, 0]
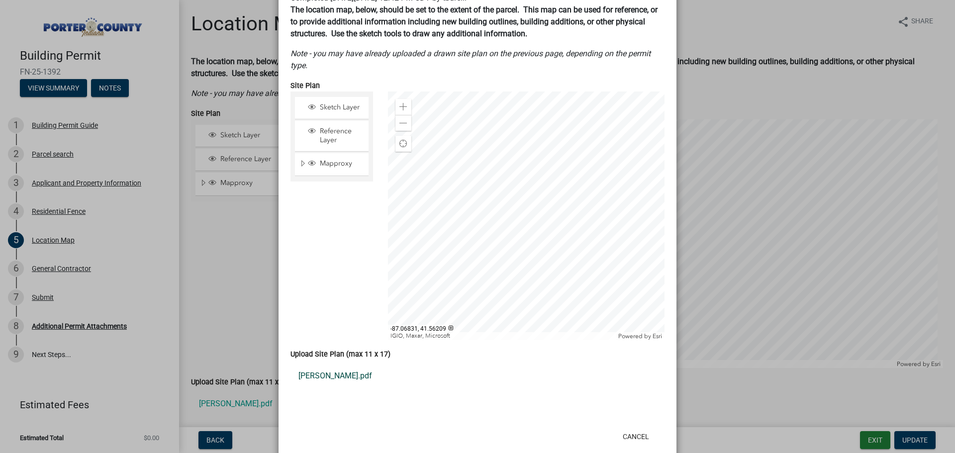
click at [309, 375] on link "[PERSON_NAME].pdf" at bounding box center [477, 376] width 374 height 24
click at [631, 434] on button "Cancel" at bounding box center [636, 437] width 42 height 18
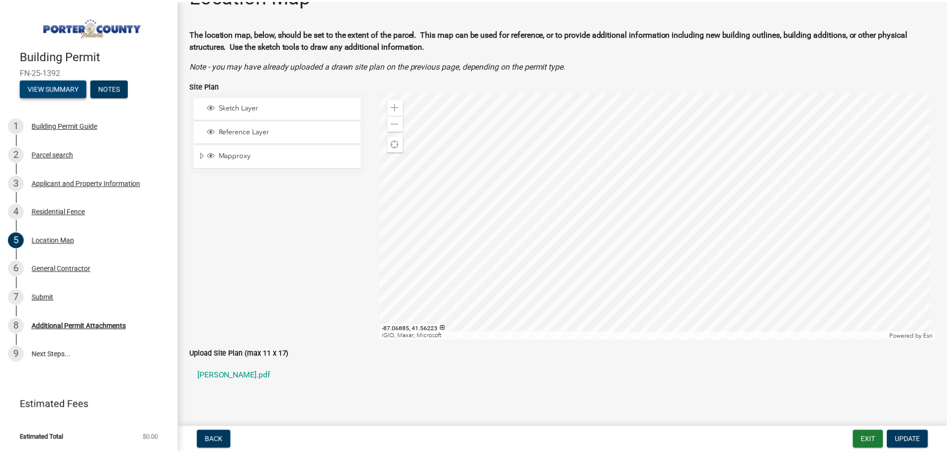
scroll to position [43, 0]
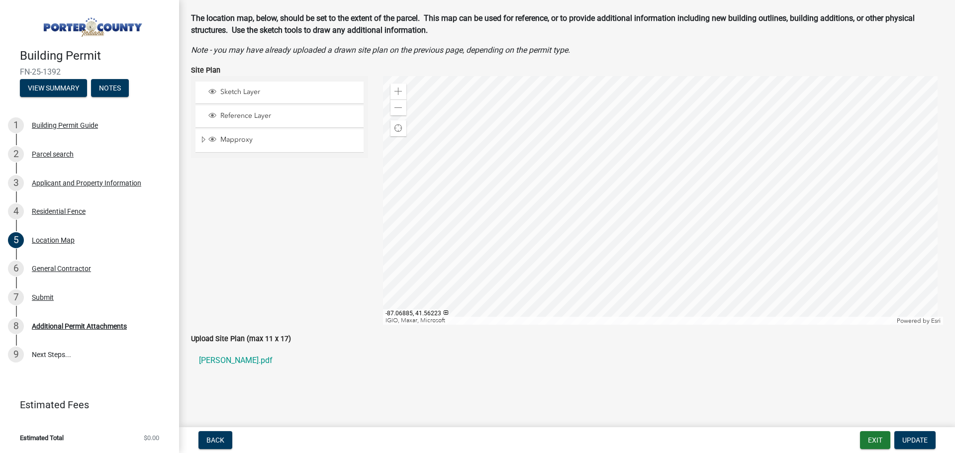
click at [246, 337] on label "Upload Site Plan (max 11 x 17)" at bounding box center [241, 339] width 100 height 7
click at [883, 442] on button "Exit" at bounding box center [875, 440] width 30 height 18
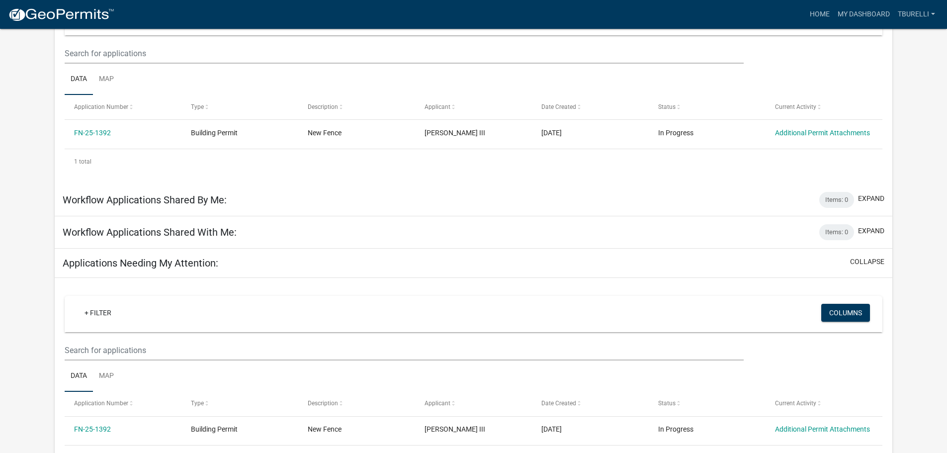
scroll to position [77, 0]
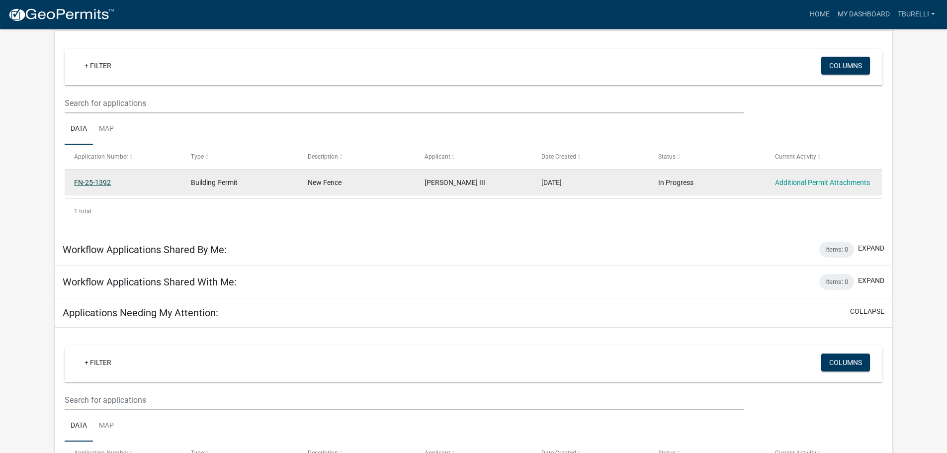
click at [98, 181] on link "FN-25-1392" at bounding box center [92, 183] width 37 height 8
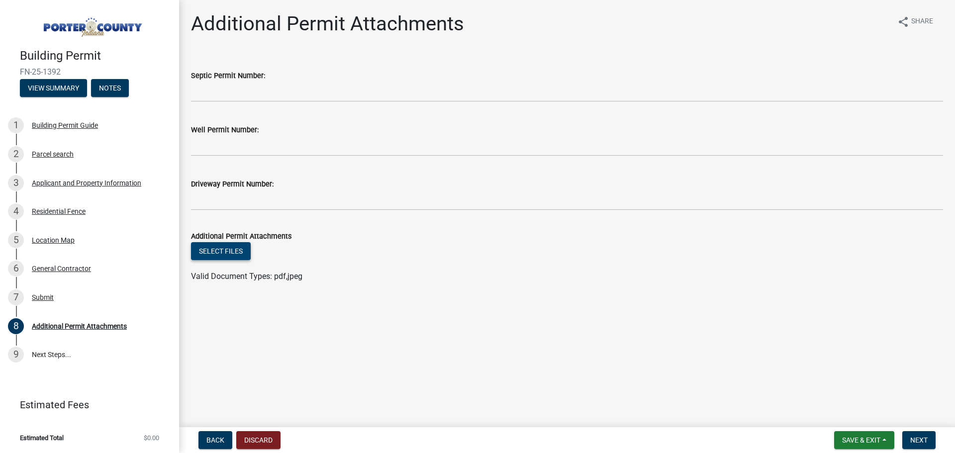
click at [221, 255] on button "Select files" at bounding box center [221, 251] width 60 height 18
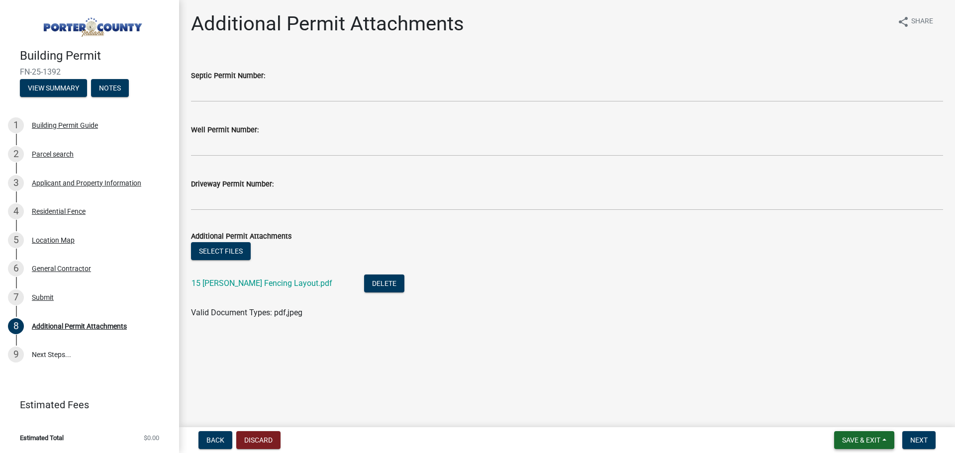
click at [872, 442] on span "Save & Exit" at bounding box center [861, 440] width 38 height 8
click at [854, 390] on button "Save" at bounding box center [855, 390] width 80 height 24
click at [56, 90] on button "View Summary" at bounding box center [53, 88] width 67 height 18
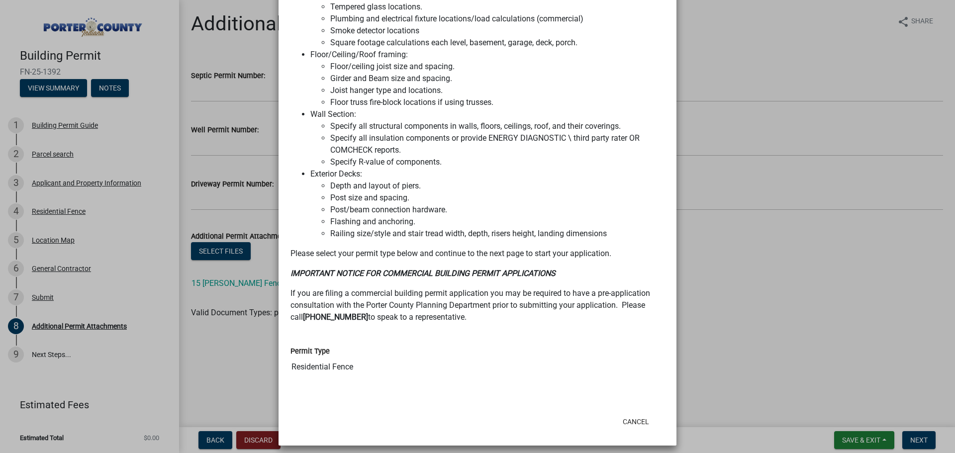
scroll to position [547, 0]
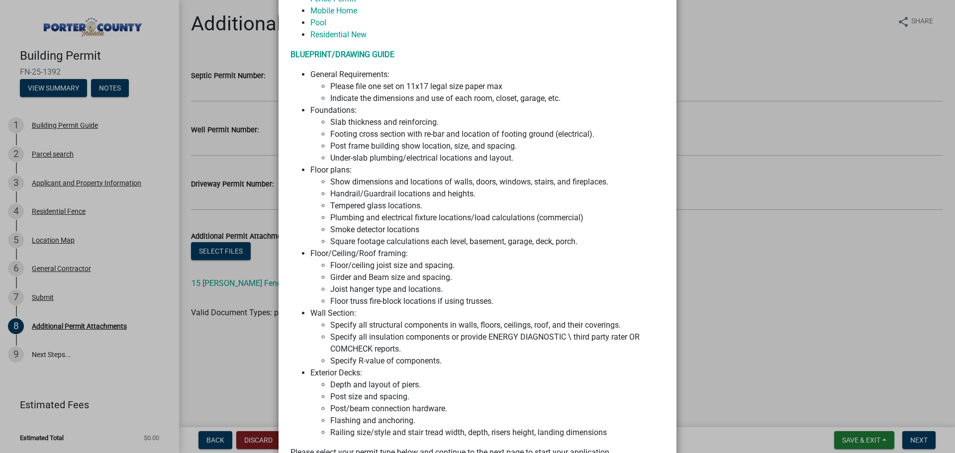
click at [252, 272] on ngb-modal-window "Summary × Printer Friendly Building Permit Guide Parcel search Applicant and Pr…" at bounding box center [477, 226] width 955 height 453
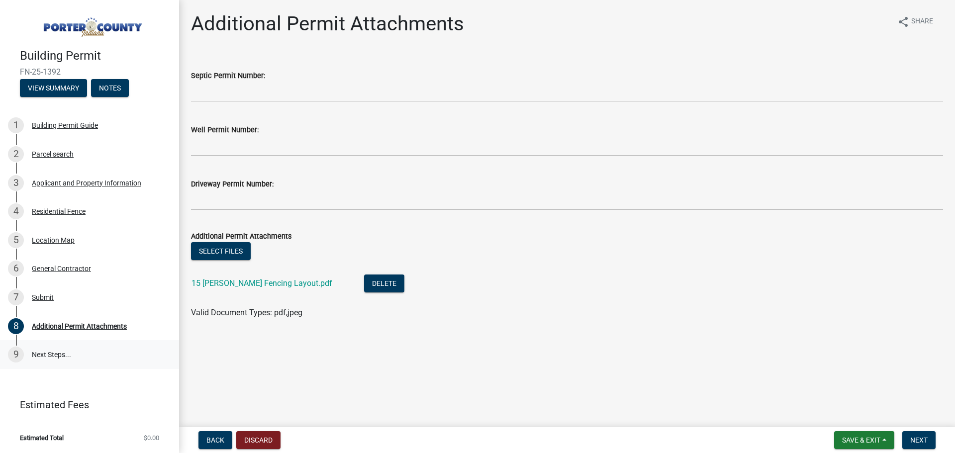
click at [44, 356] on link "9 Next Steps..." at bounding box center [89, 354] width 179 height 29
click at [50, 356] on link "9 Next Steps..." at bounding box center [89, 354] width 179 height 29
click at [54, 353] on link "9 Next Steps..." at bounding box center [89, 354] width 179 height 29
